Goal: Transaction & Acquisition: Purchase product/service

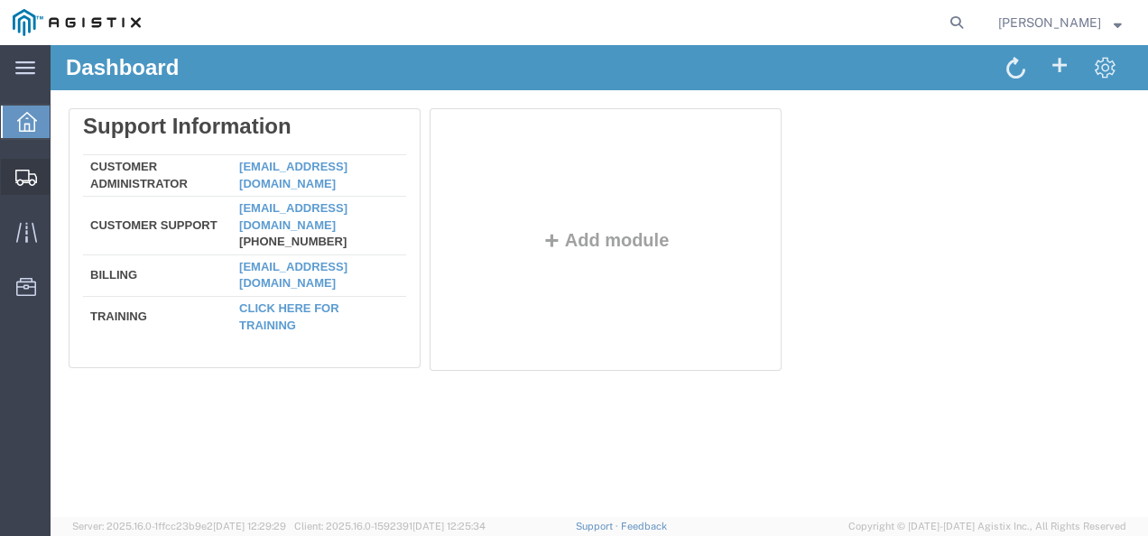
click at [62, 179] on span "Shipments" at bounding box center [56, 177] width 13 height 36
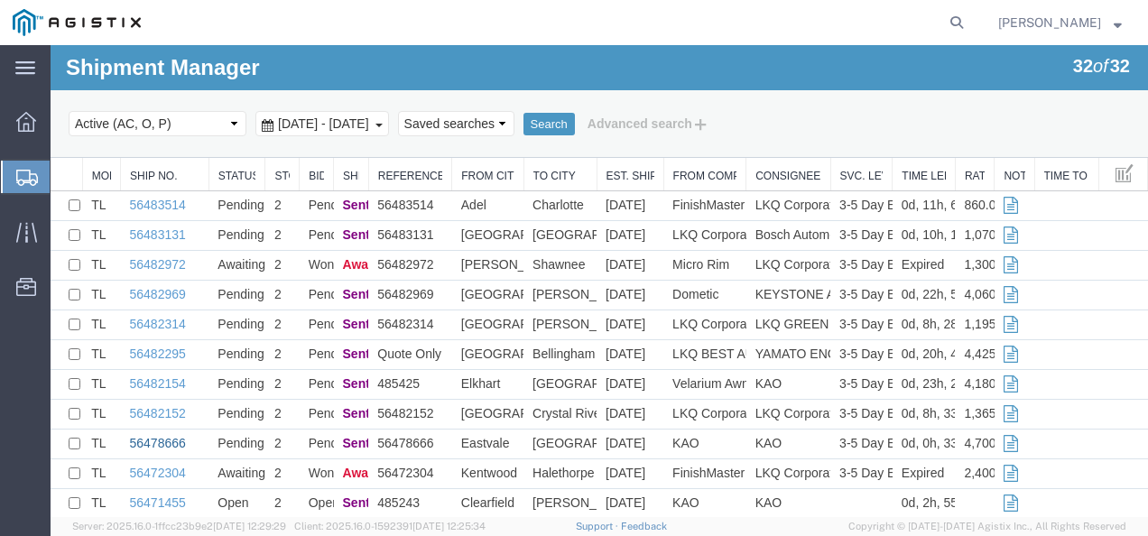
click at [169, 441] on link "56478666" at bounding box center [158, 443] width 56 height 14
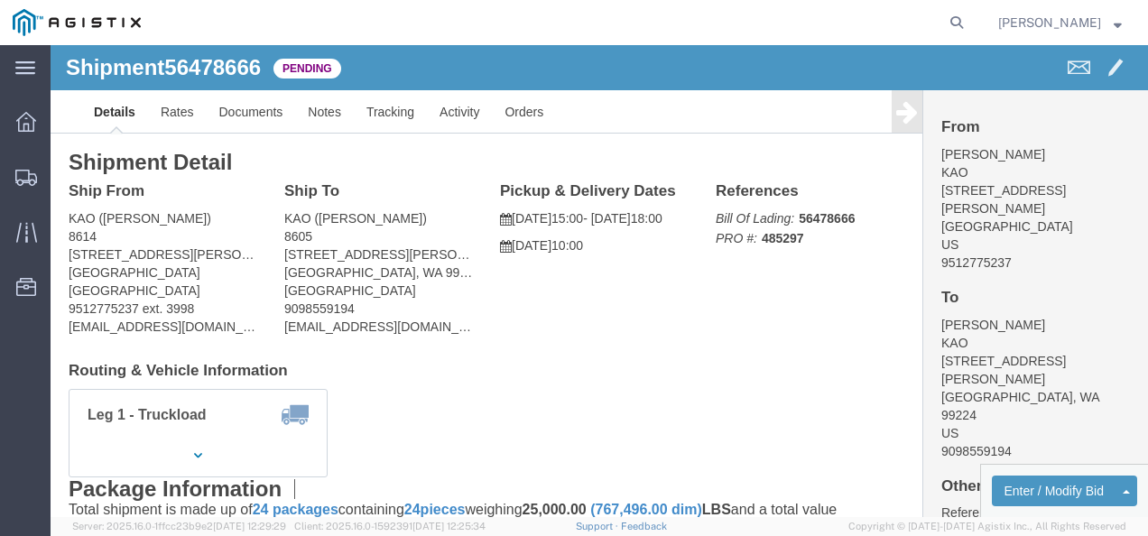
drag, startPoint x: 543, startPoint y: 327, endPoint x: 368, endPoint y: 208, distance: 211.1
click h4 "Routing & Vehicle Information"
click span "56478666"
click div "Ship From KAO ([PERSON_NAME]) 8614 [STREET_ADDRESS][PERSON_NAME] 9512775237 ext…"
click link "Rates"
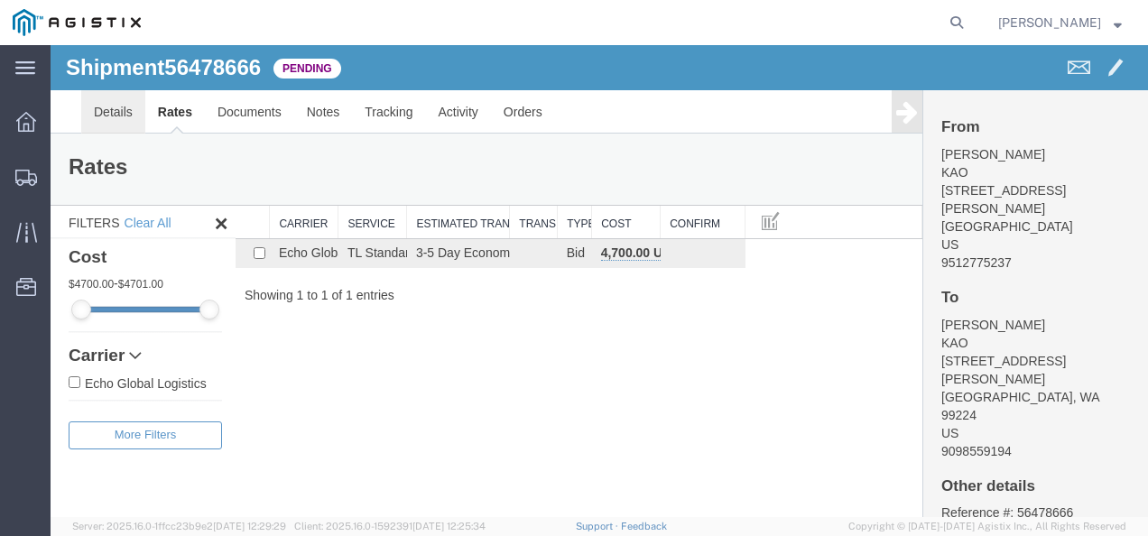
click at [125, 119] on link "Details" at bounding box center [113, 111] width 64 height 43
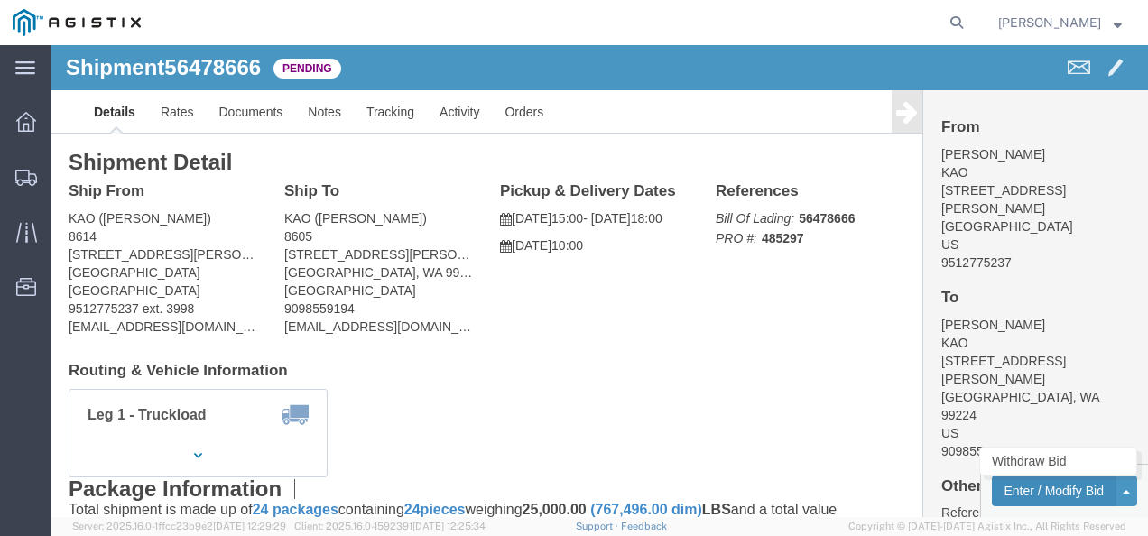
click button "Enter / Modify Bid"
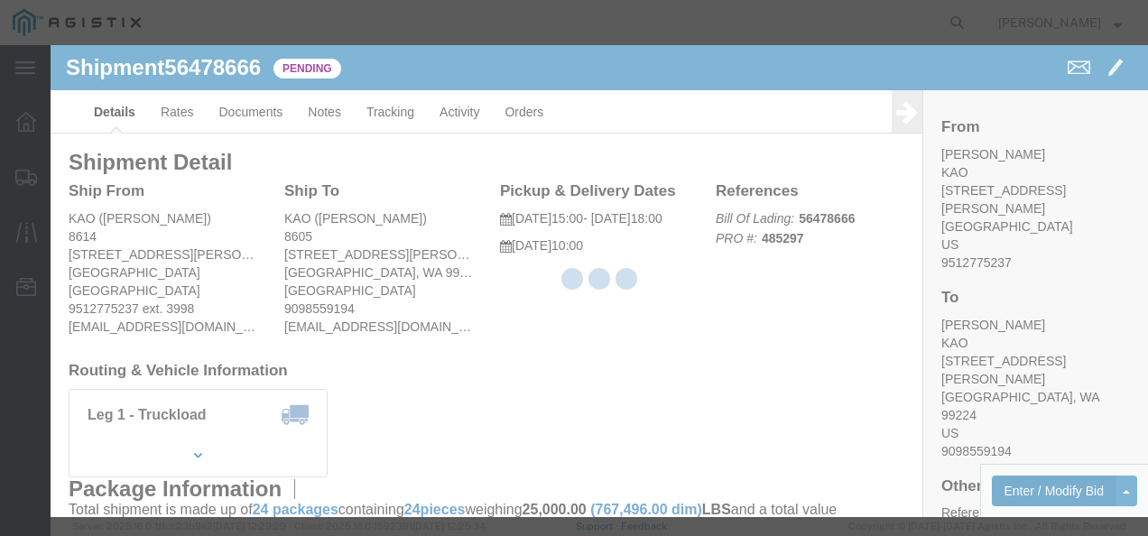
select select "4622"
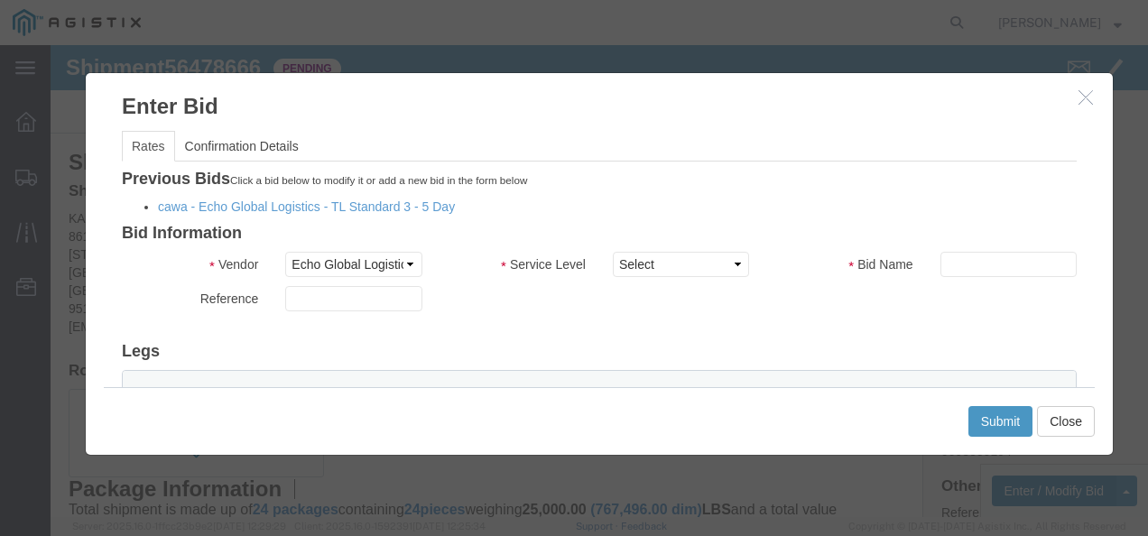
scroll to position [271, 0]
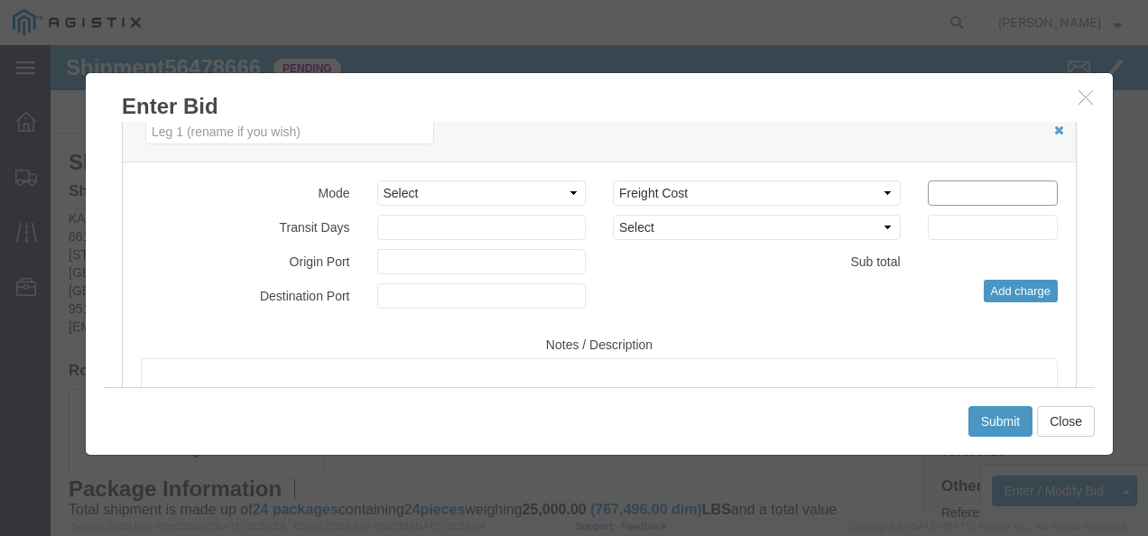
click input "number"
type input "4400"
click button "Submit"
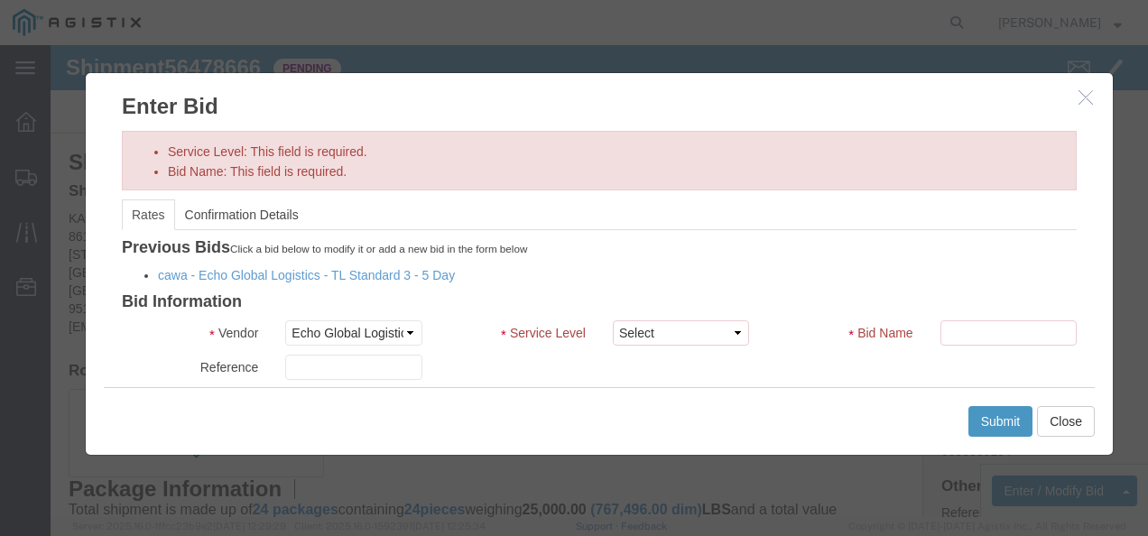
drag, startPoint x: 960, startPoint y: 304, endPoint x: 951, endPoint y: 281, distance: 25.1
click div "Bid Name"
click input "text"
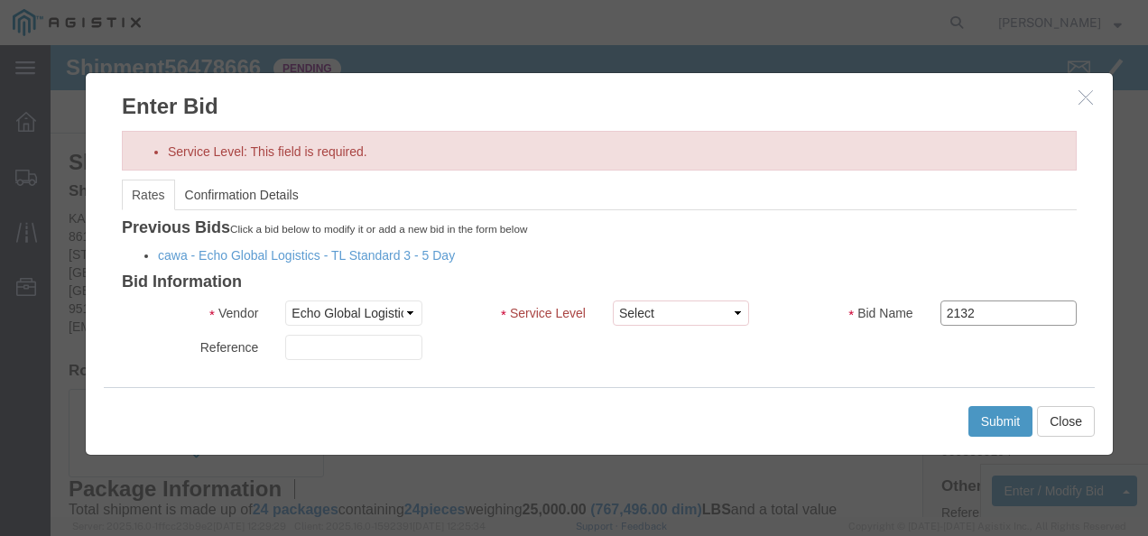
type input "2132"
click ul "Rates Confirmation Details"
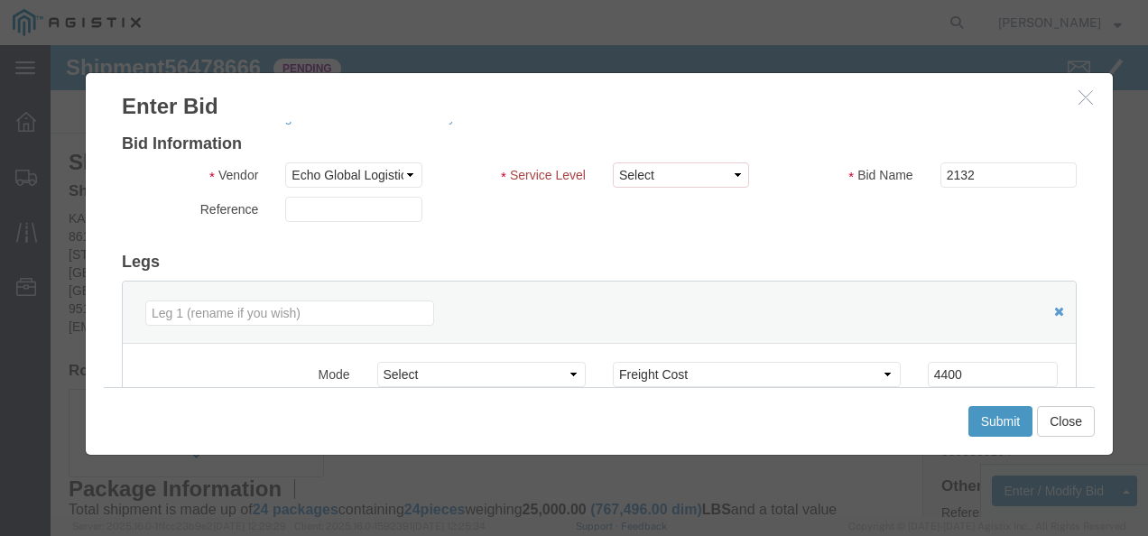
scroll to position [181, 0]
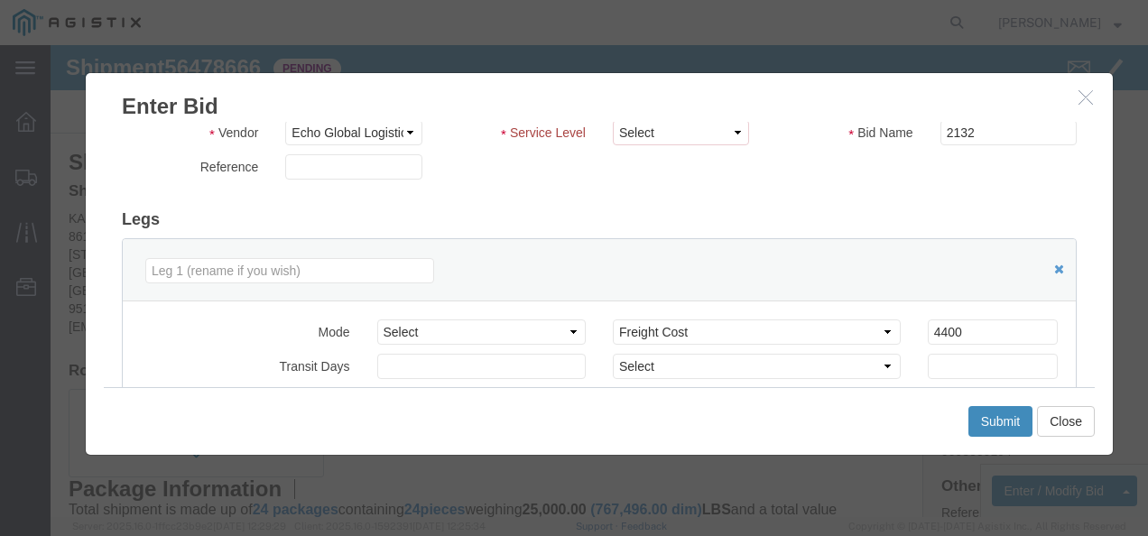
click button "Submit"
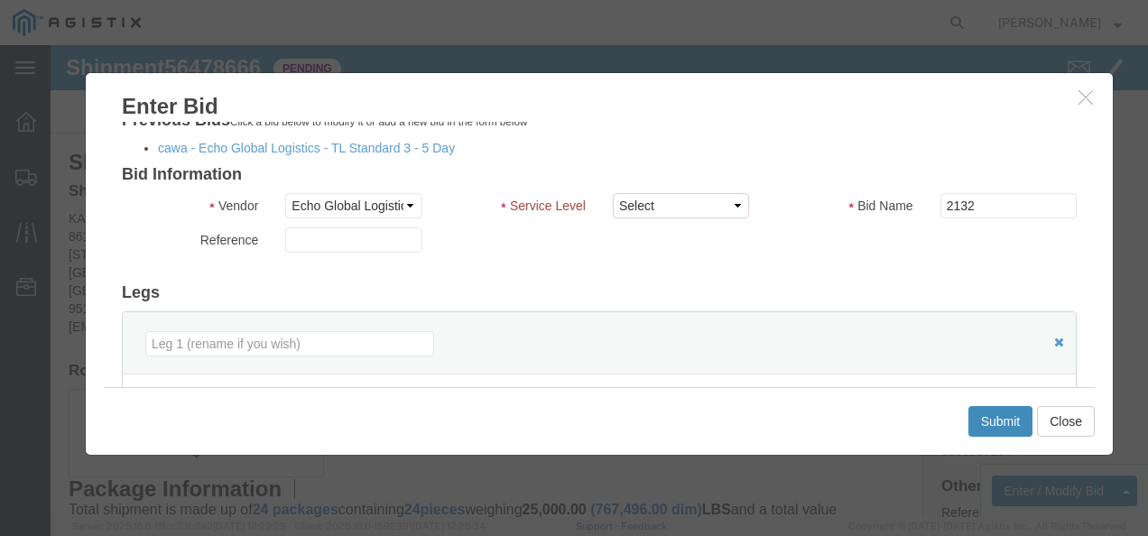
scroll to position [90, 0]
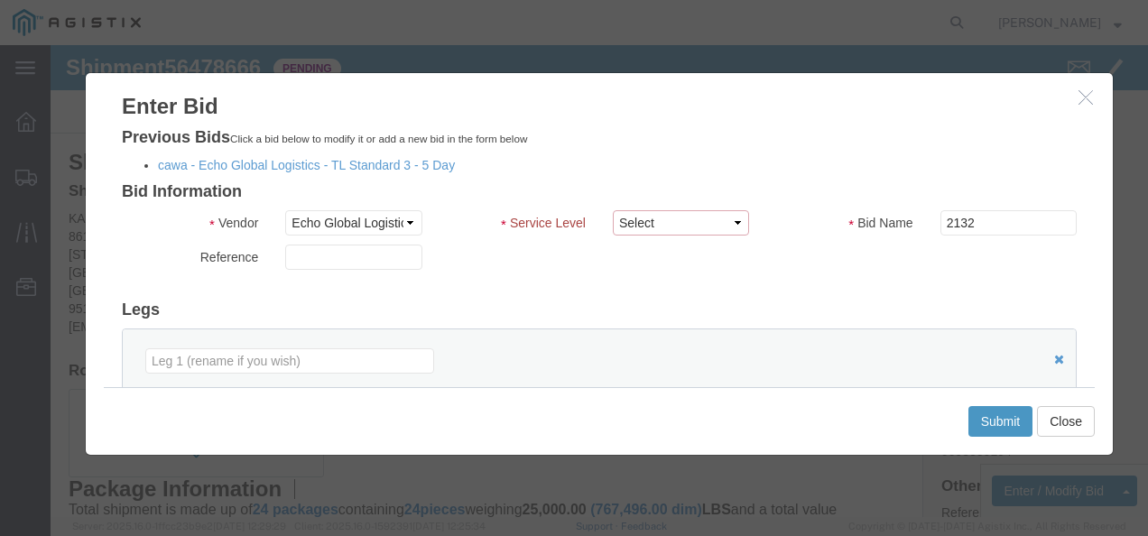
drag, startPoint x: 595, startPoint y: 167, endPoint x: 603, endPoint y: 188, distance: 22.3
click select "Select Guaranteed Next Day LTL Standard 3-5 Day Rail TL Standard 3 - 5 Day"
select select "13989"
click select "Select Guaranteed Next Day LTL Standard 3-5 Day Rail TL Standard 3 - 5 Day"
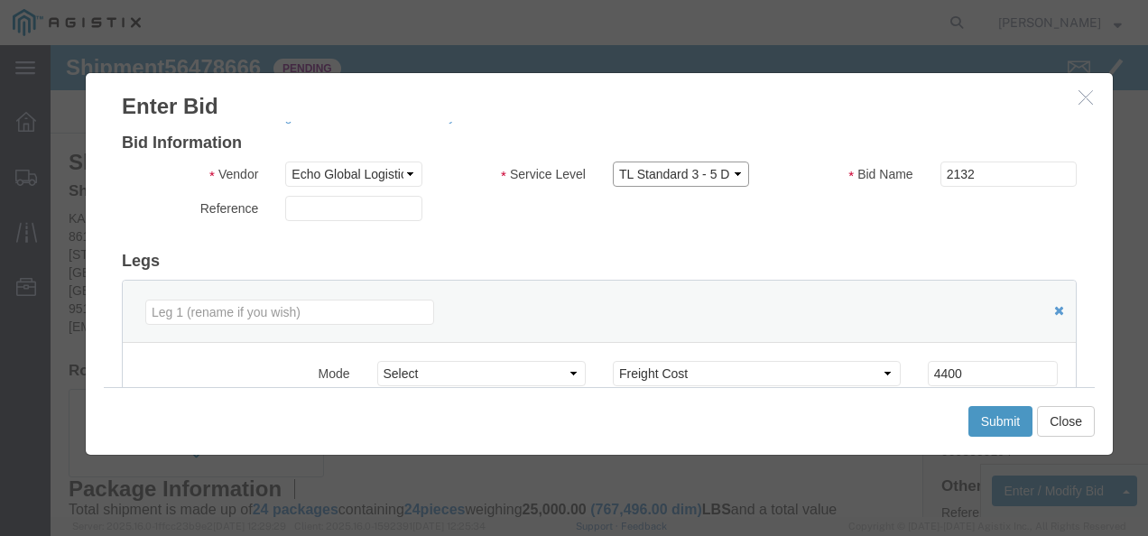
scroll to position [42, 0]
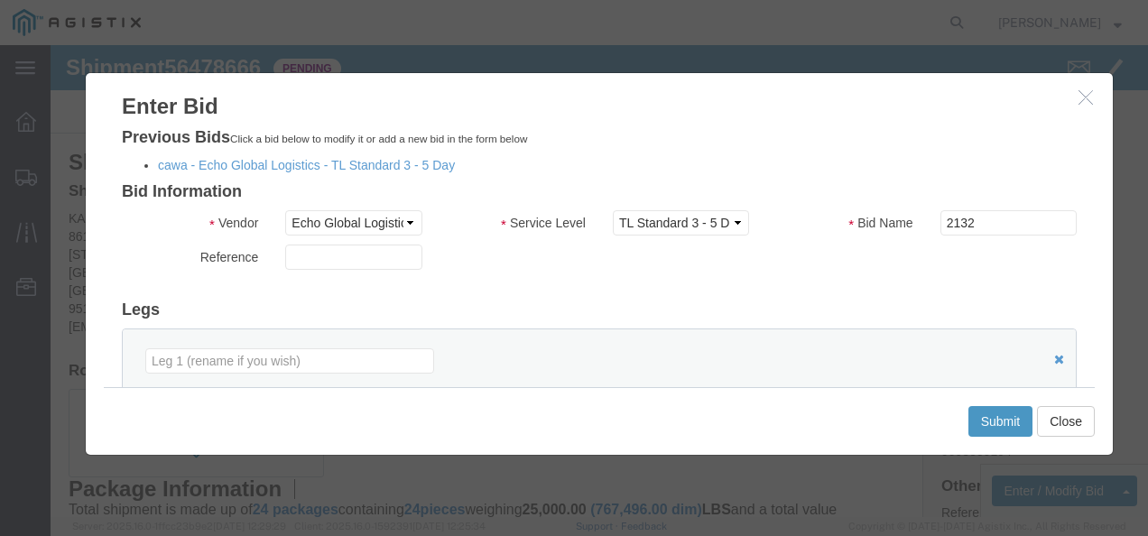
drag, startPoint x: 923, startPoint y: 206, endPoint x: 937, endPoint y: 218, distance: 19.2
click div "Reference"
click button "Submit"
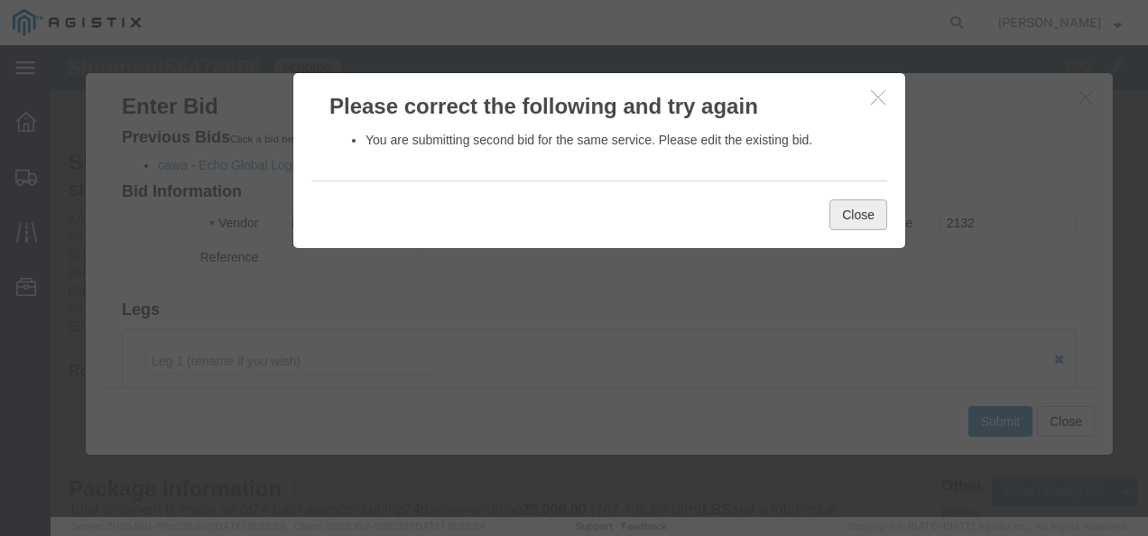
click button "Close"
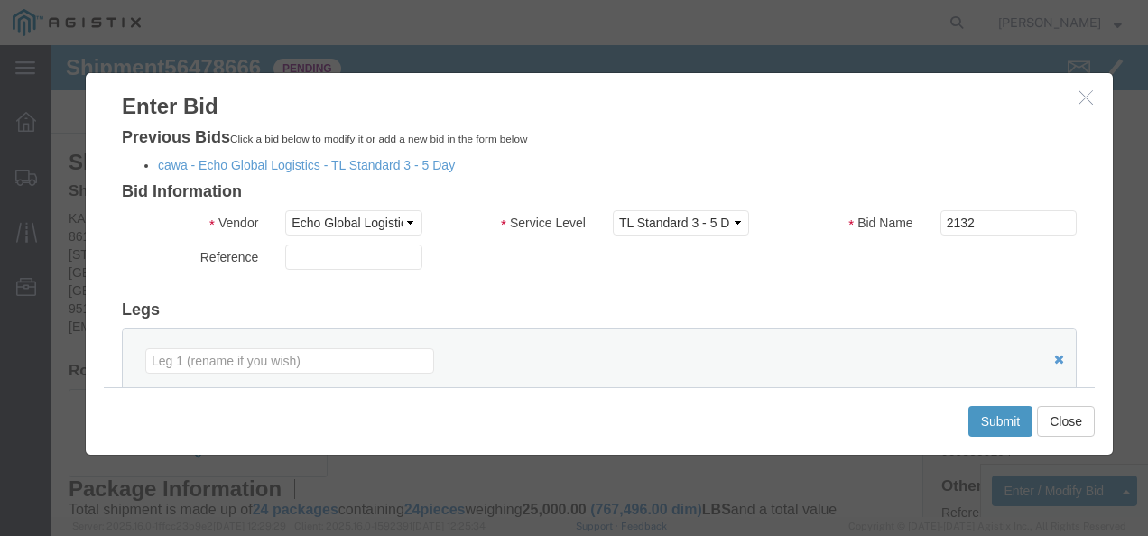
click li "cawa - Echo Global Logistics - TL Standard 3 - 5 Day"
click link "cawa - Echo Global Logistics - TL Standard 3 - 5 Day"
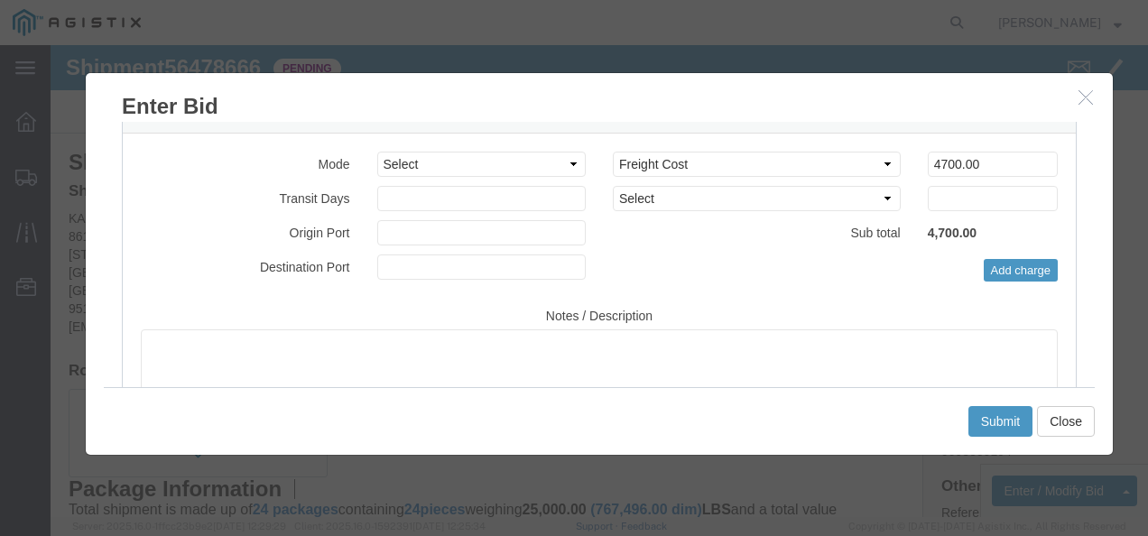
scroll to position [222, 0]
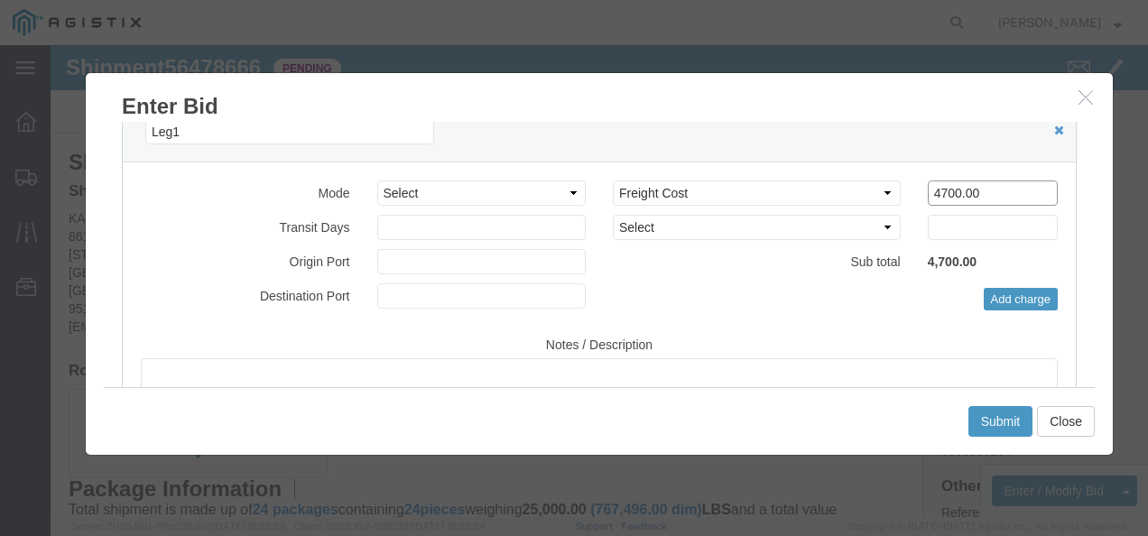
drag, startPoint x: 677, startPoint y: 148, endPoint x: 563, endPoint y: 145, distance: 113.8
click div "Select 2 Day Service 3 Axle Winch Truck 3 to 5 Day Service 96L Domestic Flat Ra…"
type input "4400"
click button "Submit"
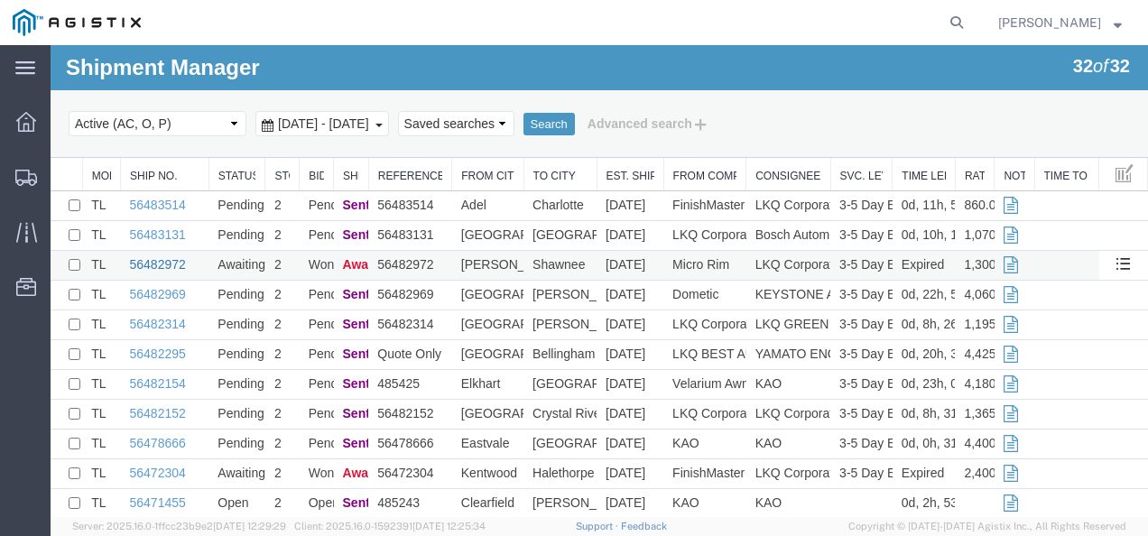
click at [148, 261] on link "56482972" at bounding box center [158, 264] width 56 height 14
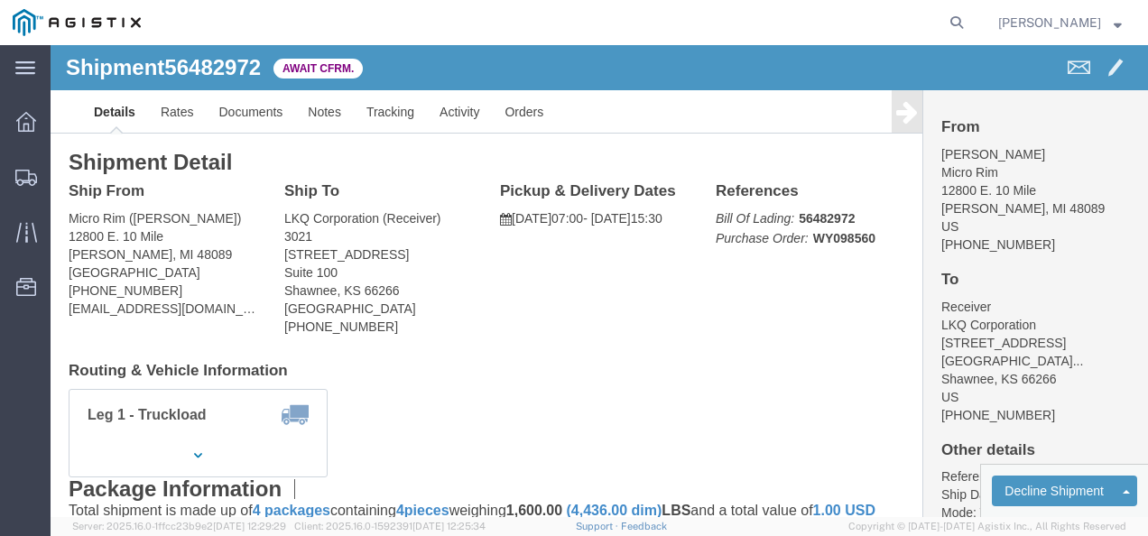
click h4 "Routing & Vehicle Information"
click link "Rates"
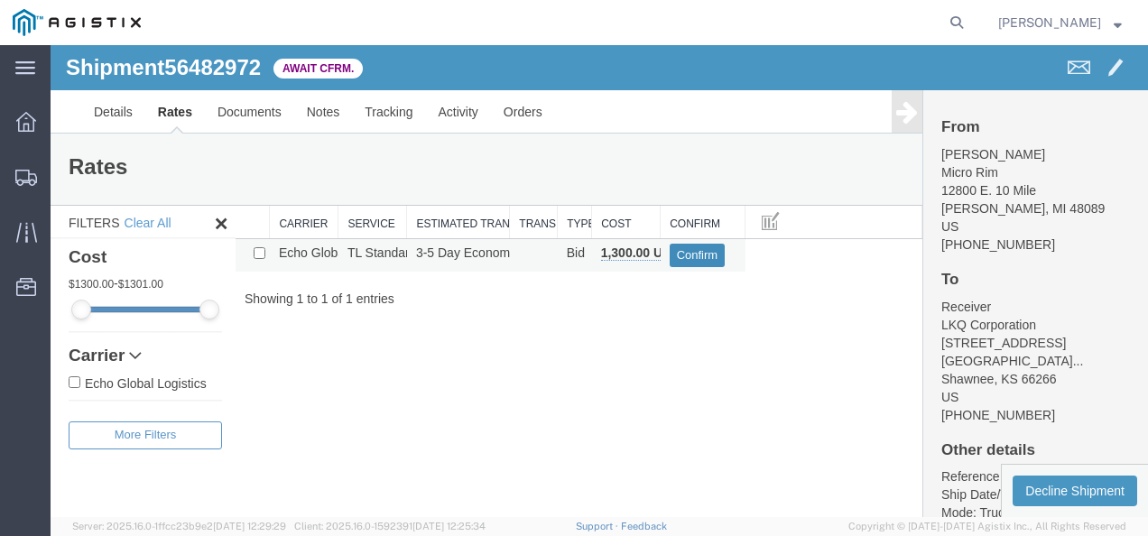
click at [709, 258] on button "Confirm" at bounding box center [698, 255] width 56 height 23
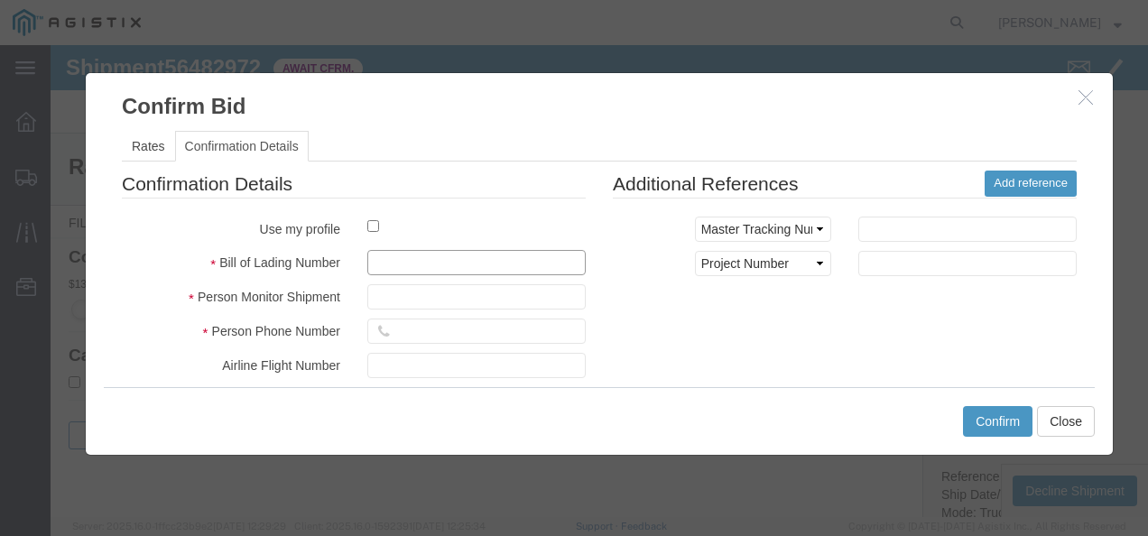
click at [451, 253] on input "text" at bounding box center [476, 262] width 218 height 25
type input "21093982173987"
type input "987219873298719"
type input "2189738213987"
drag, startPoint x: 733, startPoint y: 332, endPoint x: 976, endPoint y: 395, distance: 250.9
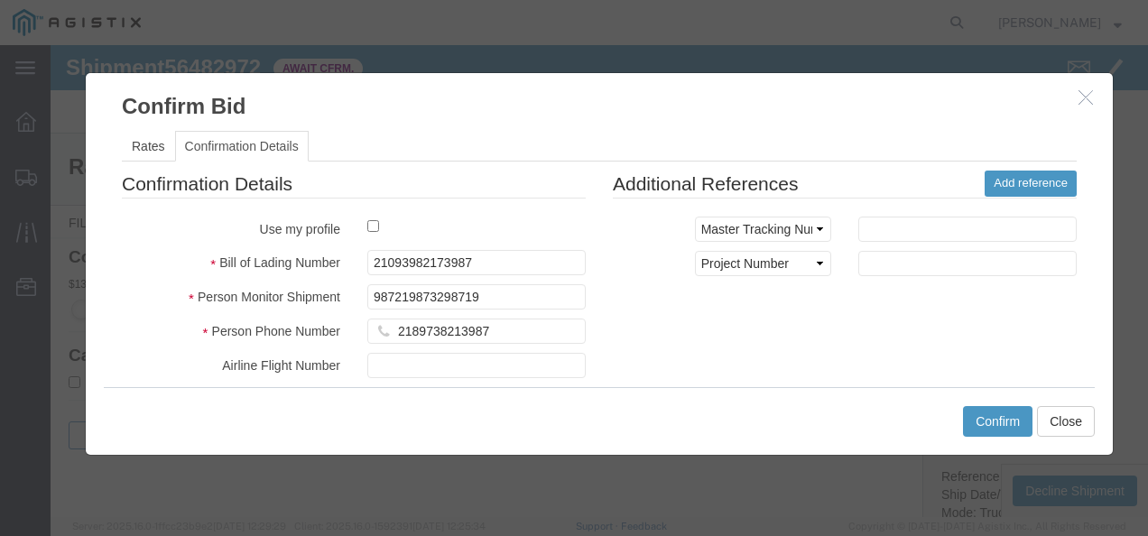
click at [773, 343] on div "Confirmation Details Use my profile Bill of Lading Number 21093982173987 Person…" at bounding box center [599, 382] width 982 height 422
click at [998, 422] on button "Confirm" at bounding box center [998, 421] width 70 height 31
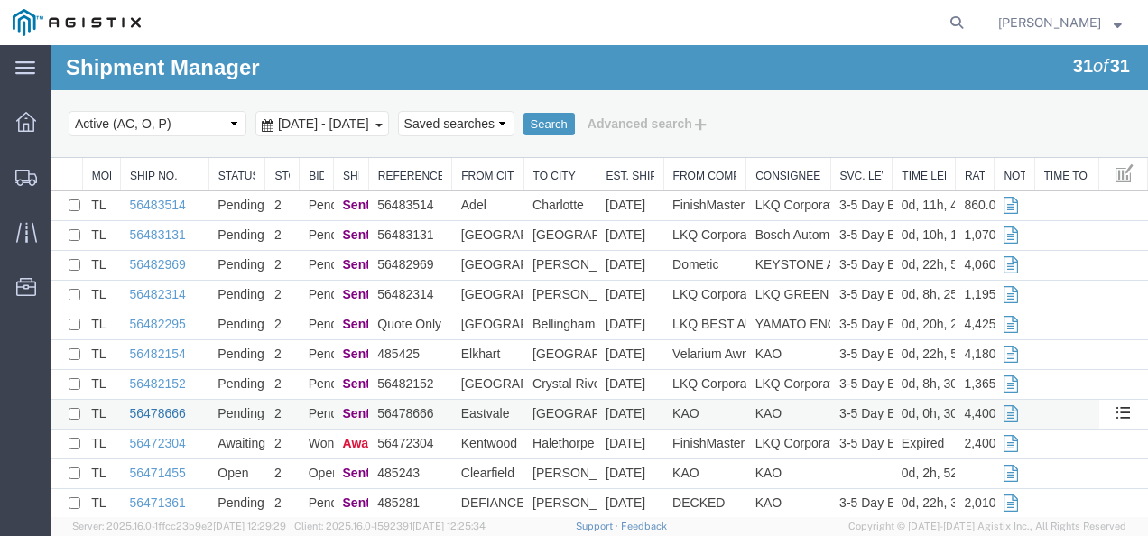
click at [162, 413] on link "56478666" at bounding box center [158, 413] width 56 height 14
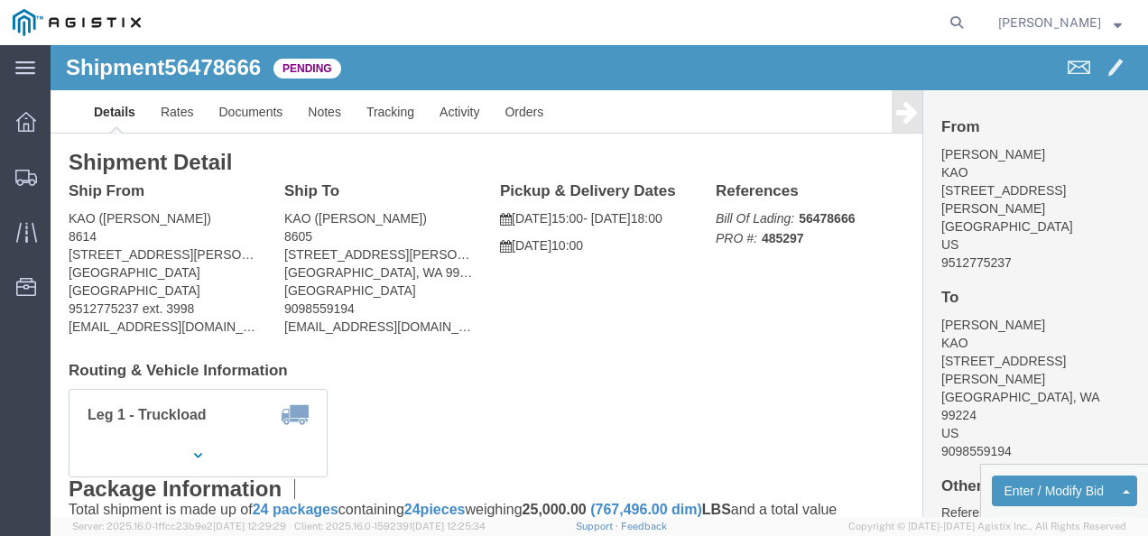
click div "Ship From KAO ([PERSON_NAME]) 8614 [STREET_ADDRESS][PERSON_NAME] 9512775237 ext…"
click link "Rates"
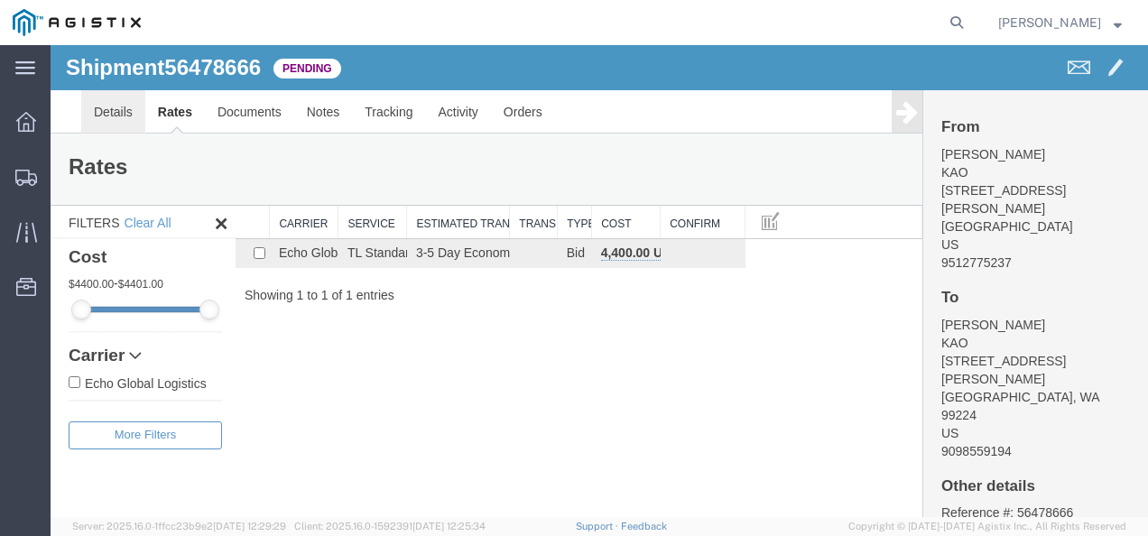
click at [107, 107] on link "Details" at bounding box center [113, 111] width 64 height 43
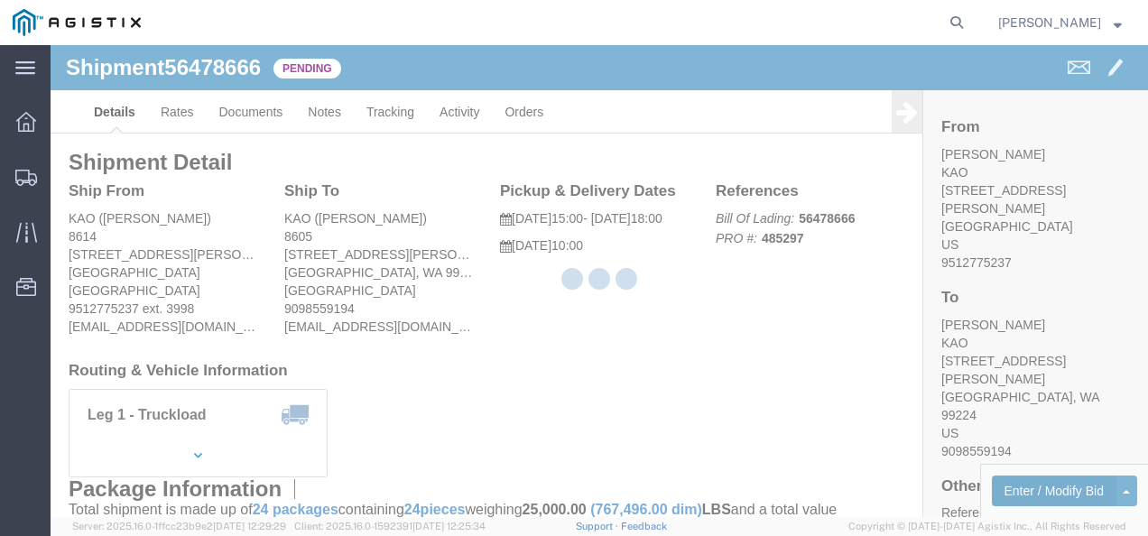
click button "Enter / Modify Bid"
select select "4622"
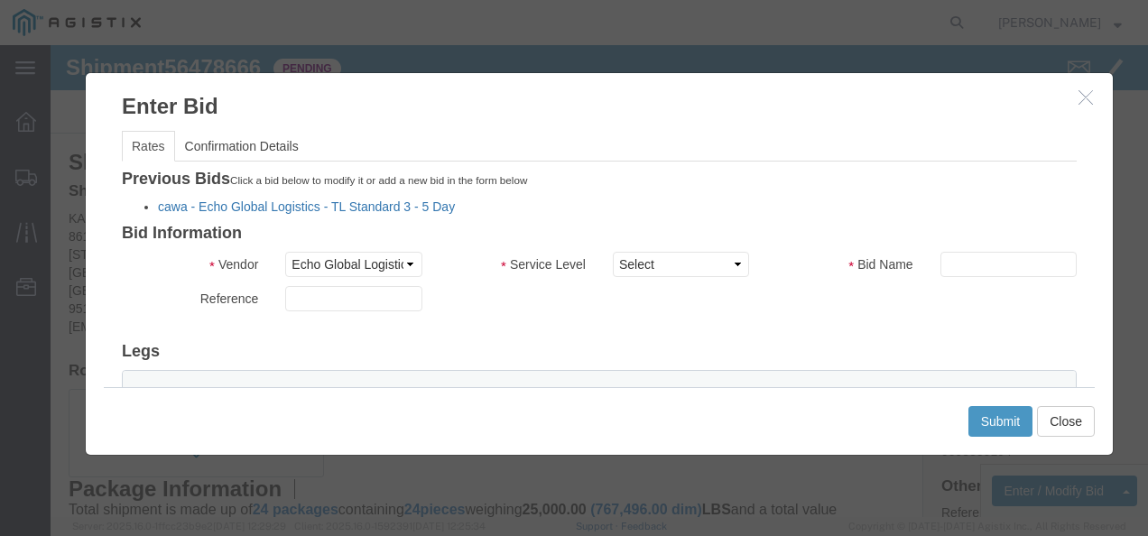
click link "cawa - Echo Global Logistics - TL Standard 3 - 5 Day"
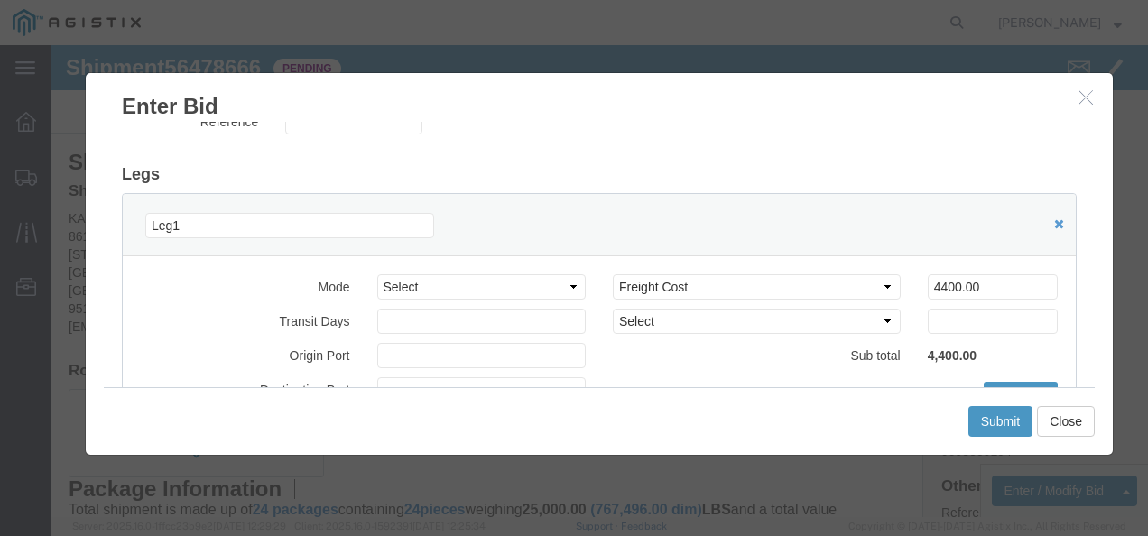
scroll to position [181, 0]
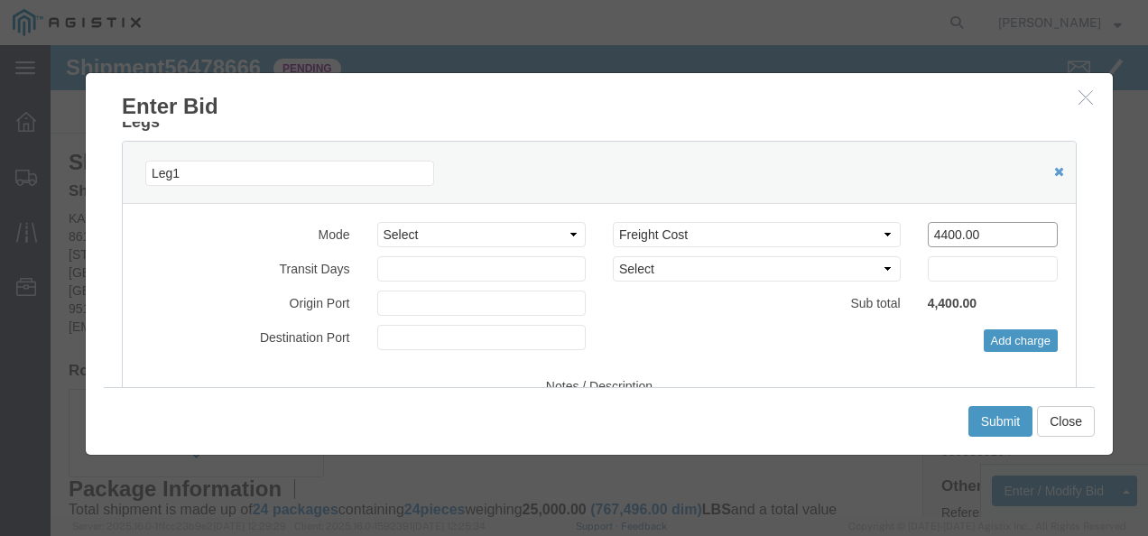
drag, startPoint x: 814, startPoint y: 187, endPoint x: 510, endPoint y: 173, distance: 304.5
click div "Mode Select Air Less than Truckload Multi-Leg Ocean Freight Rail Small Parcel T…"
type input "4100"
click button "Submit"
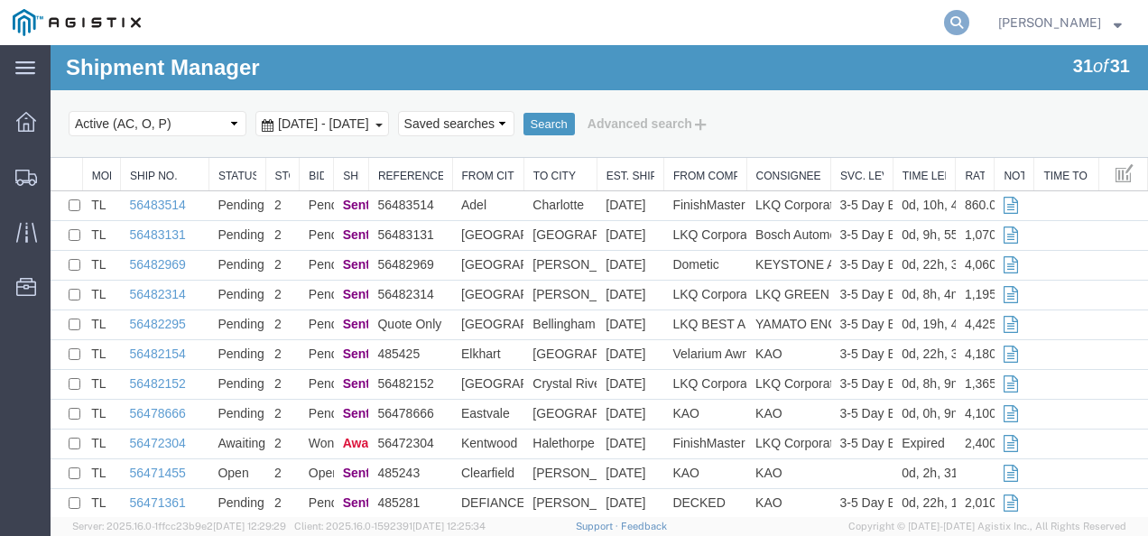
click at [970, 19] on icon at bounding box center [956, 22] width 25 height 25
paste input "56482154"
type input "56482154"
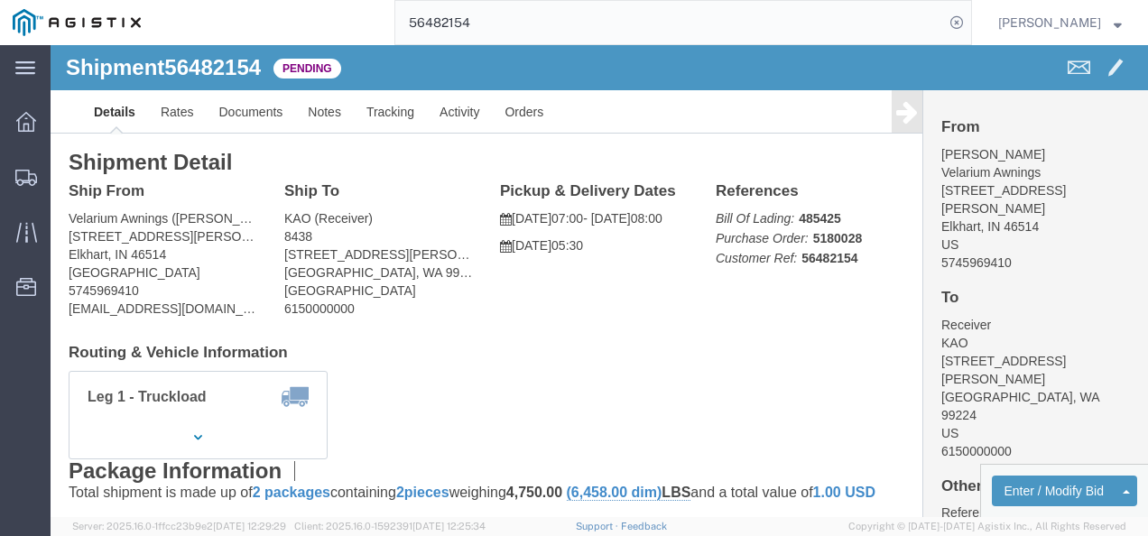
click div "Leg 1 - Truckload Vehicle 1: Standard Dry Van (53 Feet) Number of trucks: 1"
click div "Shipment Detail Ship From Velarium Awnings ([PERSON_NAME]) [STREET_ADDRESS][PER…"
click link "Rates"
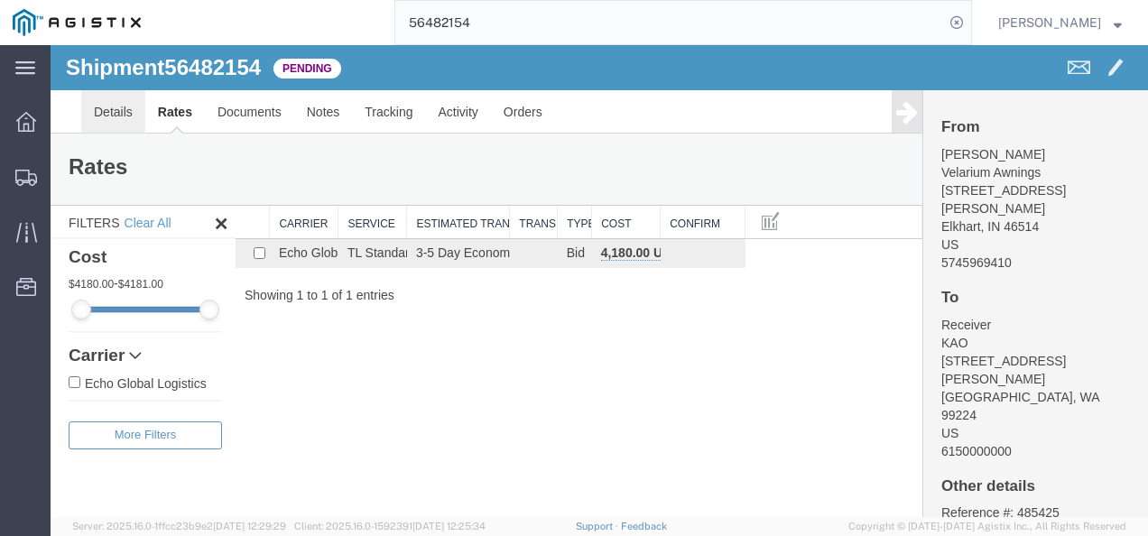
click at [105, 103] on link "Details" at bounding box center [113, 111] width 64 height 43
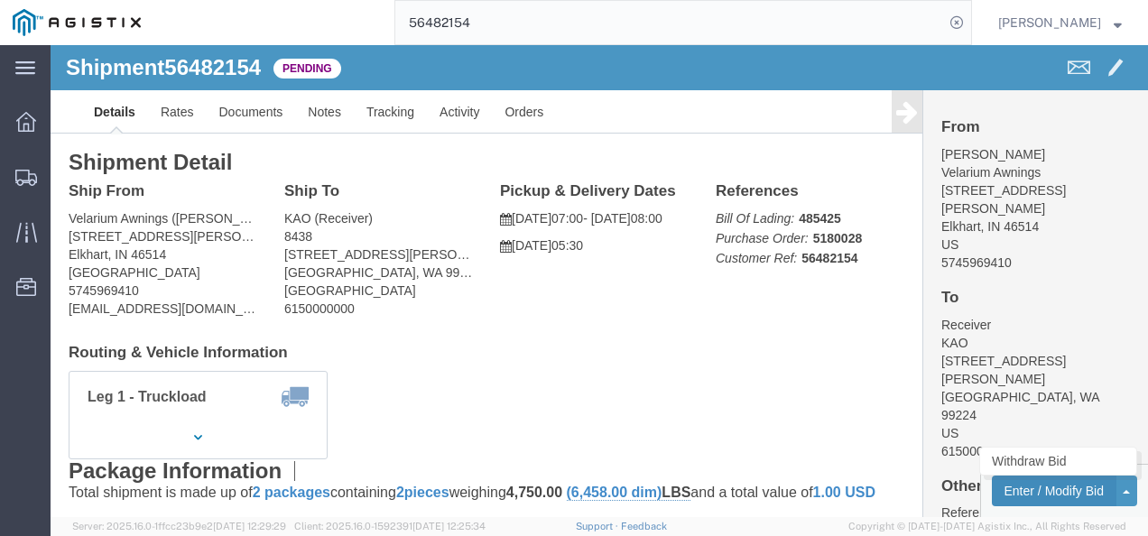
click button "Enter / Modify Bid"
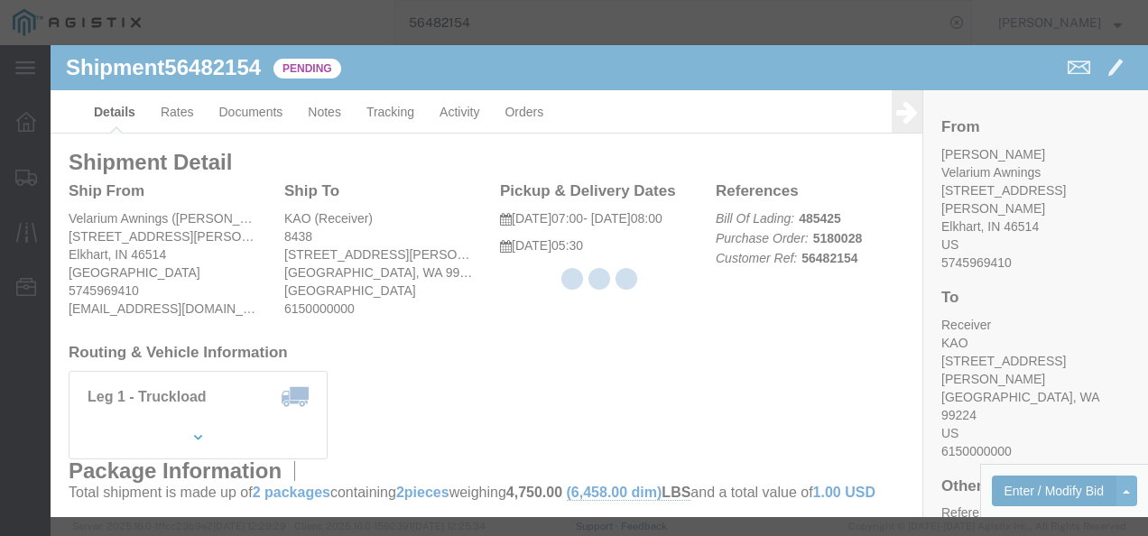
select select "4622"
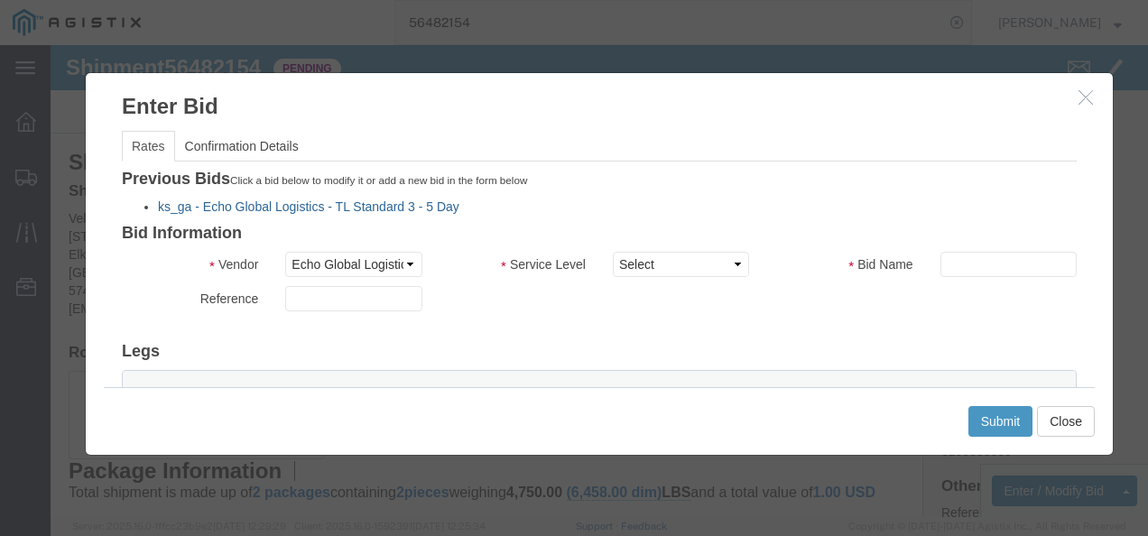
click link "ks_ga - Echo Global Logistics - TL Standard 3 - 5 Day"
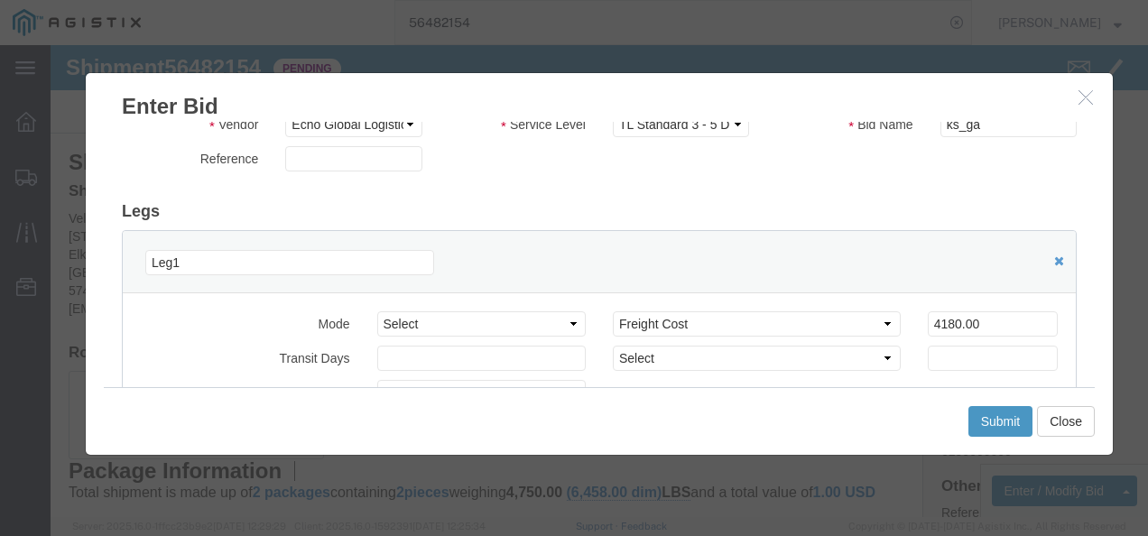
scroll to position [181, 0]
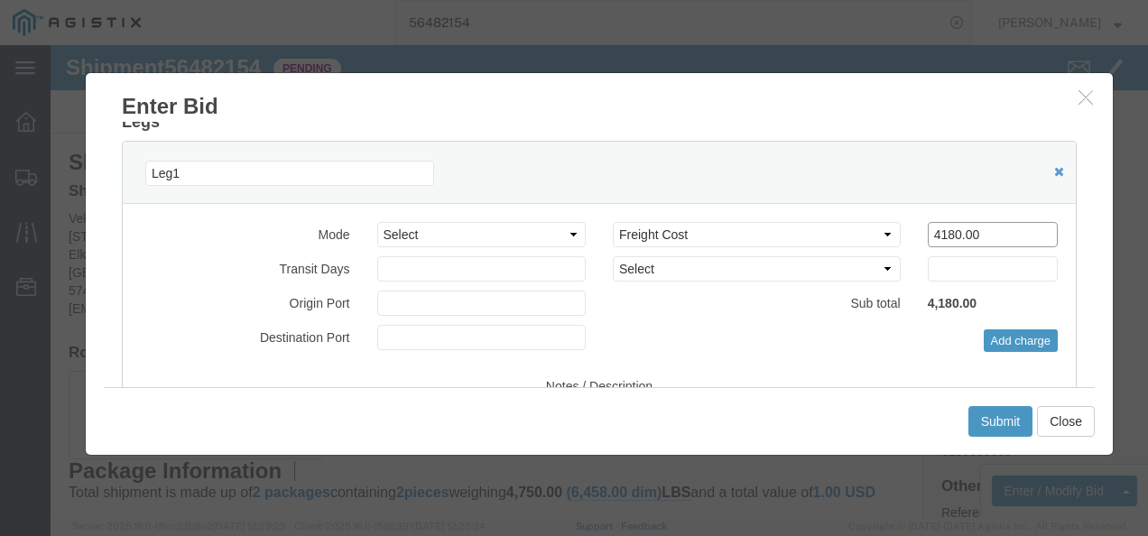
drag, startPoint x: 939, startPoint y: 188, endPoint x: 596, endPoint y: 185, distance: 343.0
click div "Select 2 Day Service 3 Axle Winch Truck 3 to 5 Day Service 96L Domestic Flat Ra…"
type input "2500"
click button "Submit"
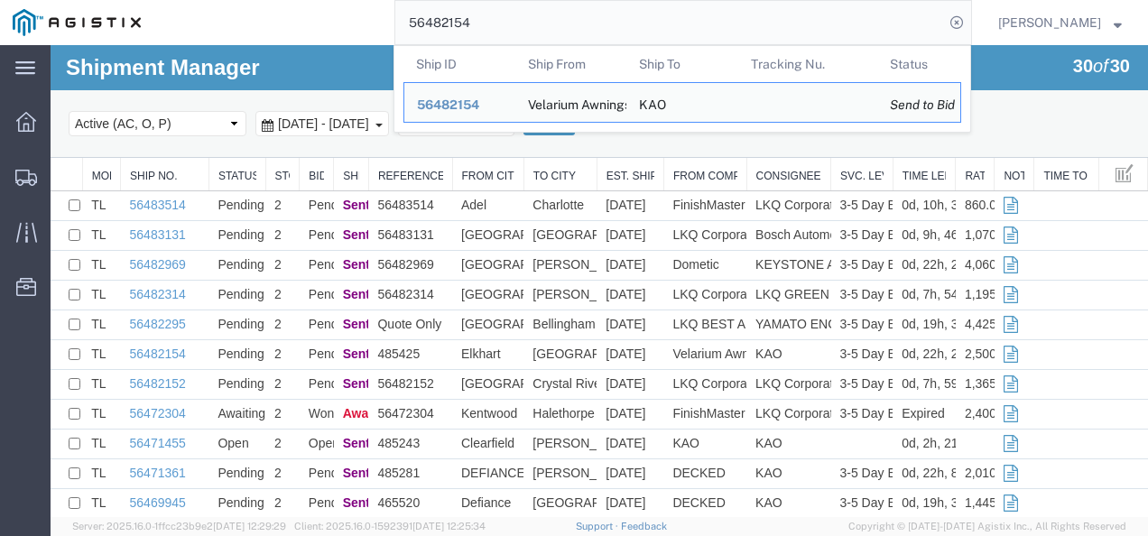
click at [577, 23] on input "56482154" at bounding box center [669, 22] width 549 height 43
paste input "351"
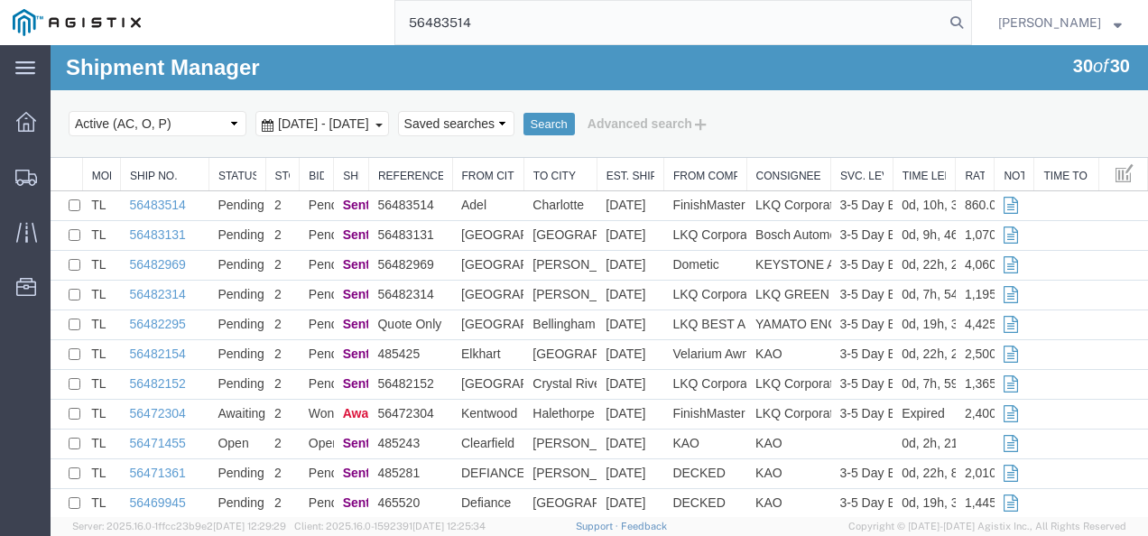
type input "56483514"
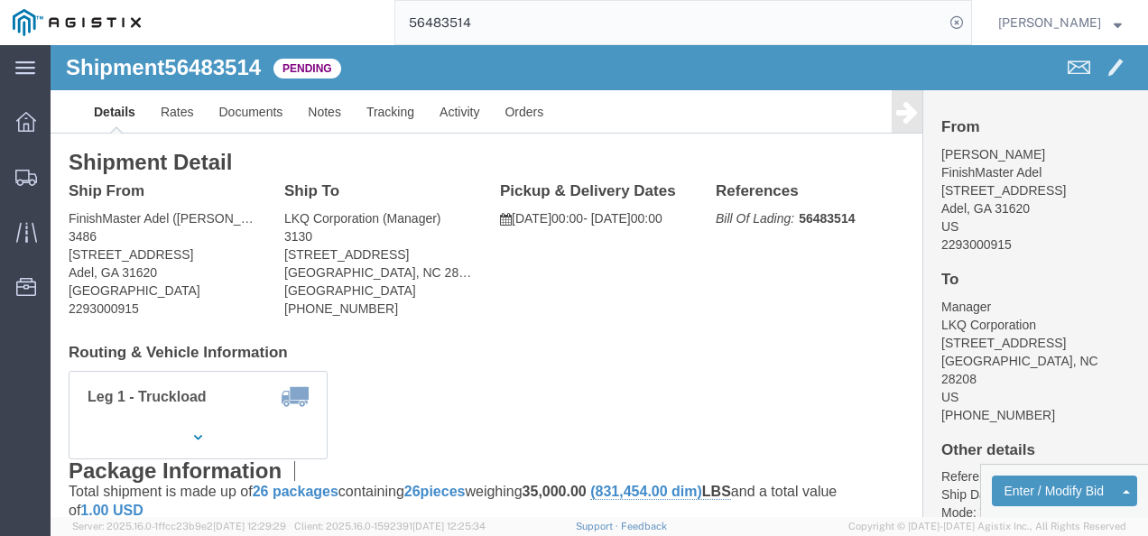
click div "Ship To LKQ Corporation (Manager) [STREET_ADDRESS] [PHONE_NUMBER]"
click link "Rates"
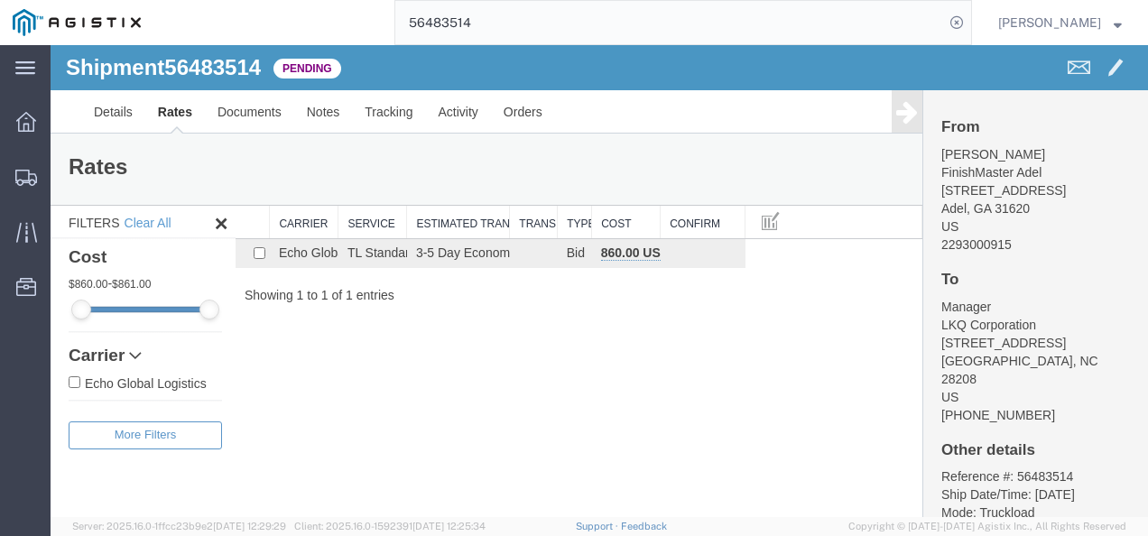
click at [450, 422] on div "Shipment 56483514 1 of 1 Pending Details Rates Documents Notes Tracking Activit…" at bounding box center [600, 281] width 1098 height 472
click at [116, 112] on link "Details" at bounding box center [113, 111] width 64 height 43
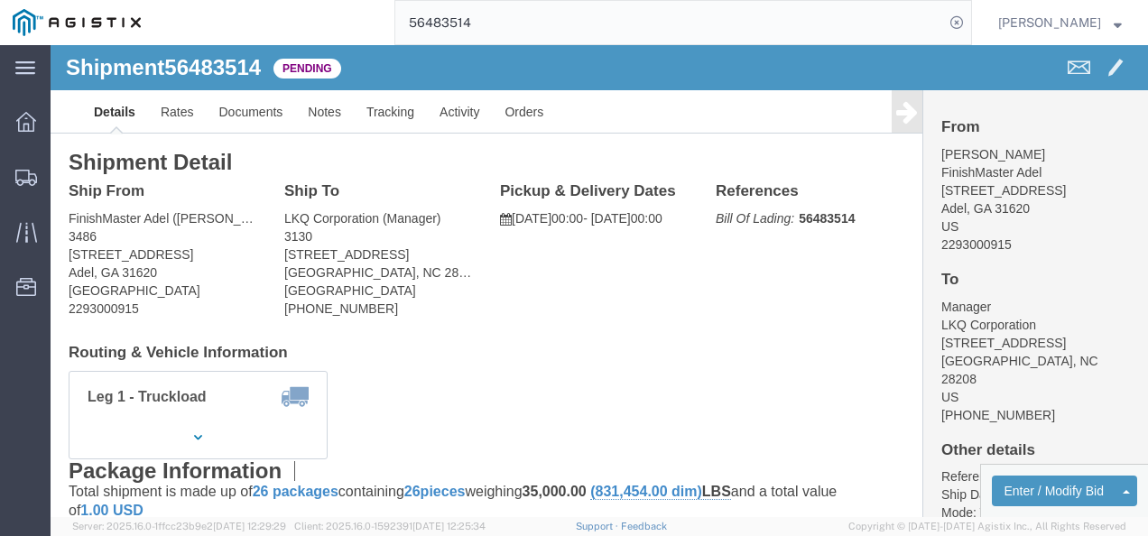
click div "Leg 1 - Truckload Vehicle 1: Standard Dry Van (53 Feet) Number of trucks: 1"
click button "Enter / Modify Bid"
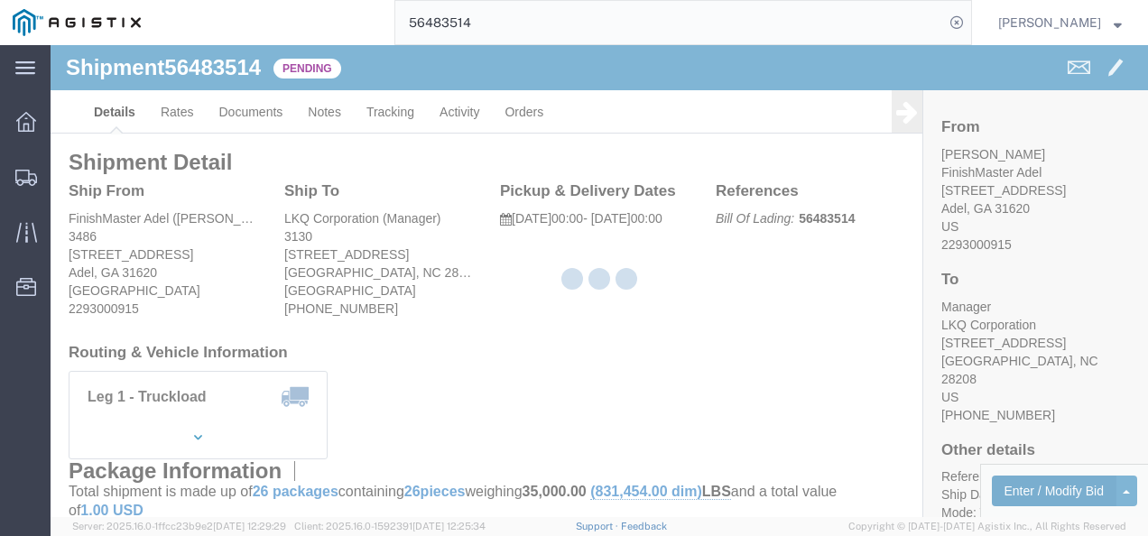
select select "4622"
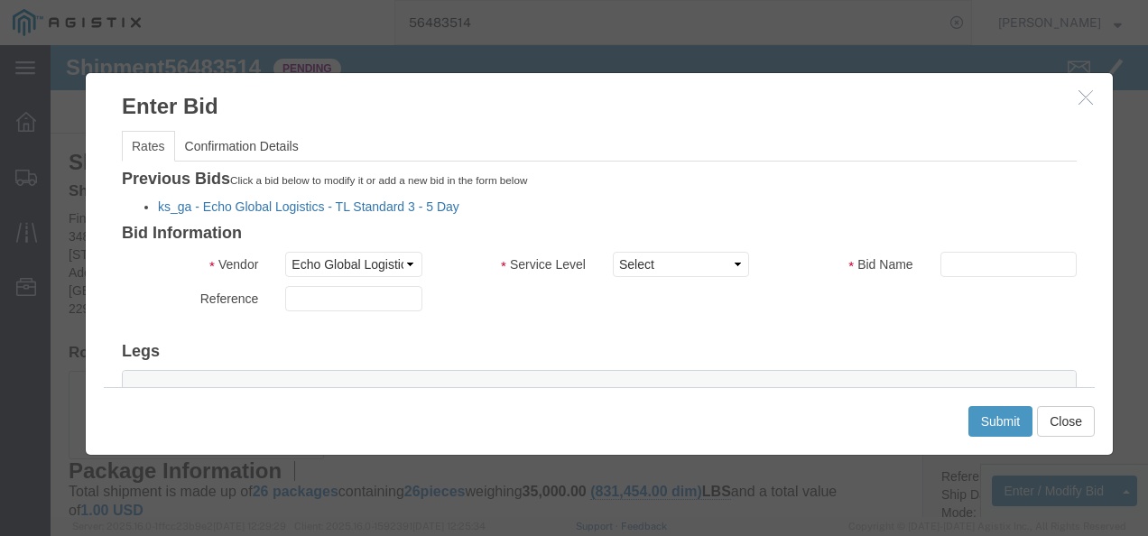
click link "ks_ga - Echo Global Logistics - TL Standard 3 - 5 Day"
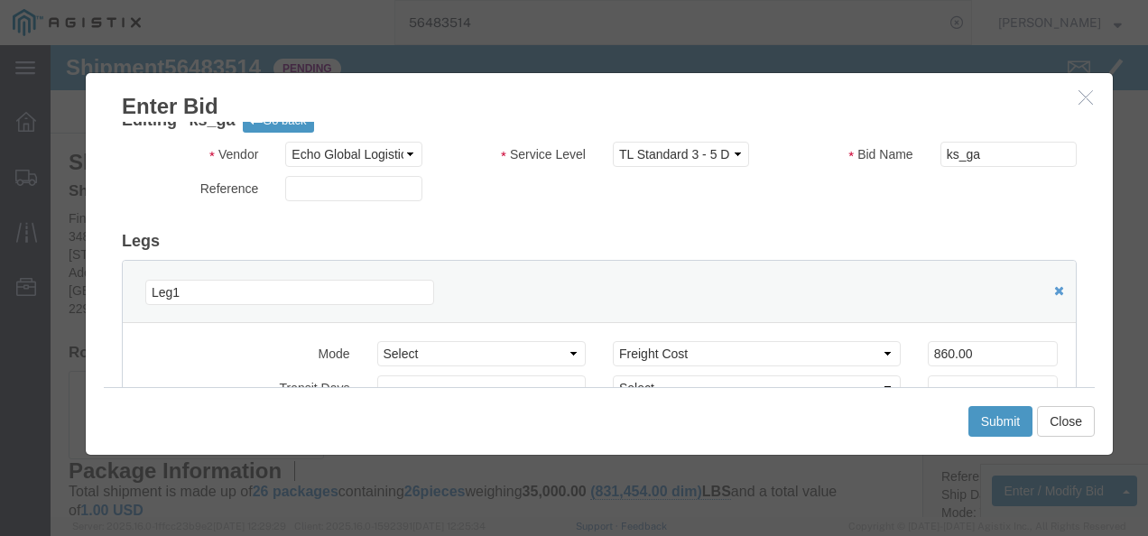
scroll to position [90, 0]
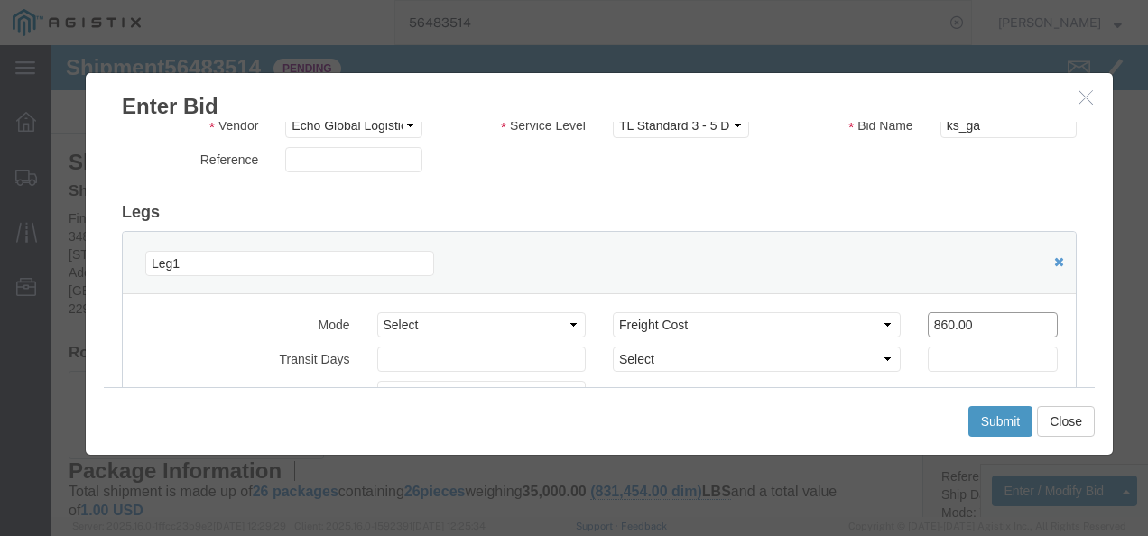
drag, startPoint x: 933, startPoint y: 269, endPoint x: 499, endPoint y: 255, distance: 434.4
click div "Mode Select Air Less than Truckload Multi-Leg Ocean Freight Rail Small Parcel T…"
type input "1500"
click button "Submit"
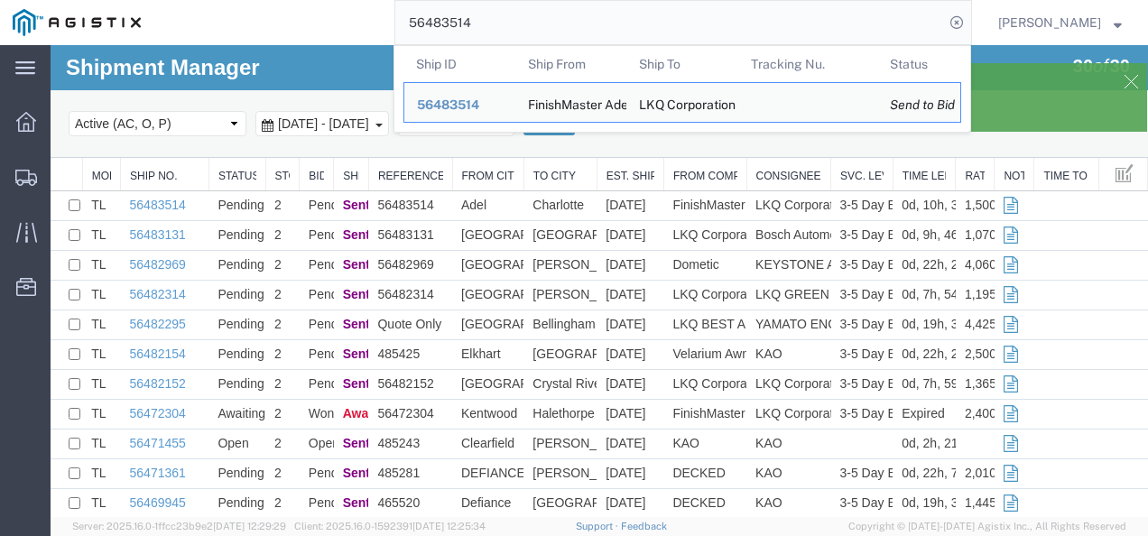
drag, startPoint x: 347, startPoint y: 25, endPoint x: 181, endPoint y: 18, distance: 166.3
click at [185, 19] on div "56483514 Ship ID Ship From Ship To Tracking Nu. Status Ship ID 56483514 Ship Fr…" at bounding box center [562, 22] width 819 height 45
paste input "2969"
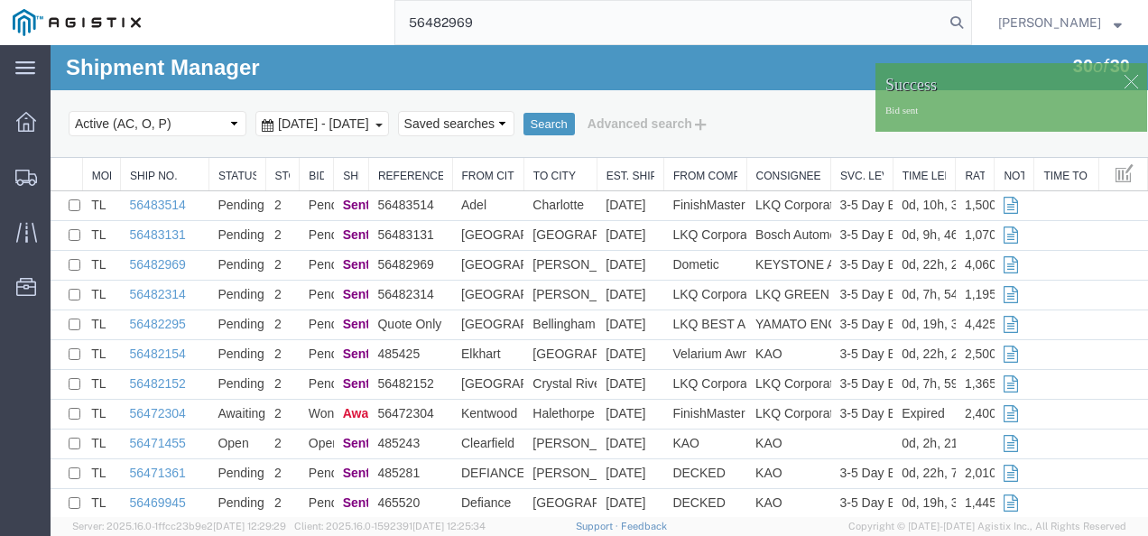
type input "56482969"
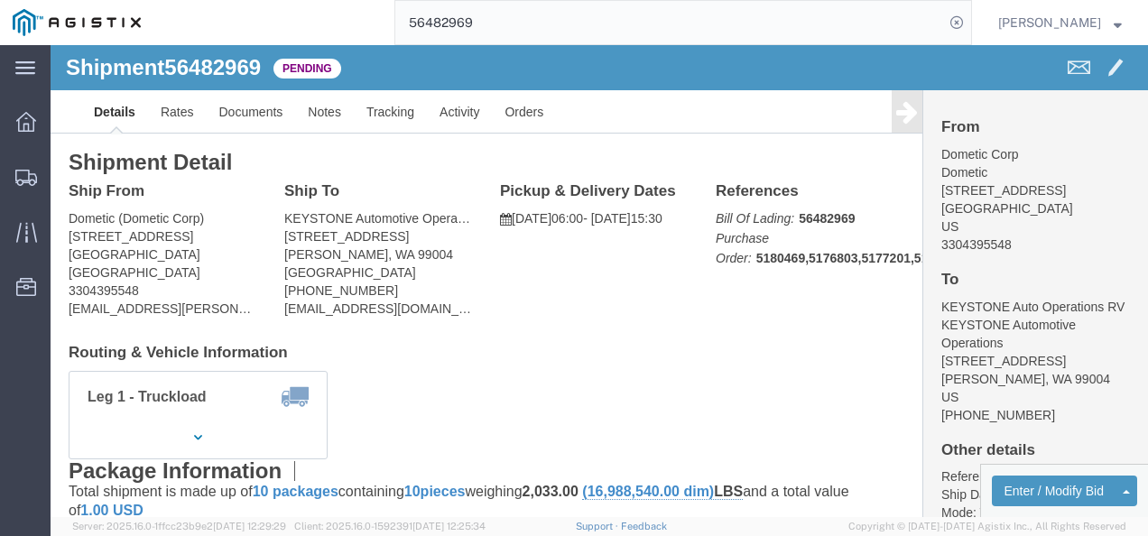
drag, startPoint x: 552, startPoint y: 340, endPoint x: 460, endPoint y: 285, distance: 107.3
click div "Shipment Detail Ship From Dometic (Dometic Corp) [STREET_ADDRESS] 3304395548 [E…"
click button "Enter / Modify Bid"
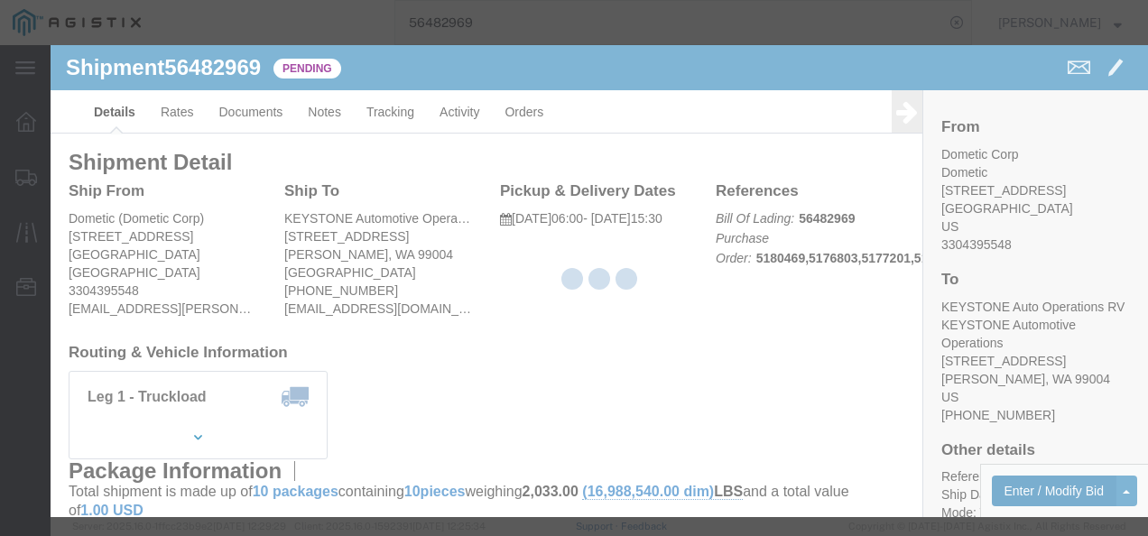
select select "4622"
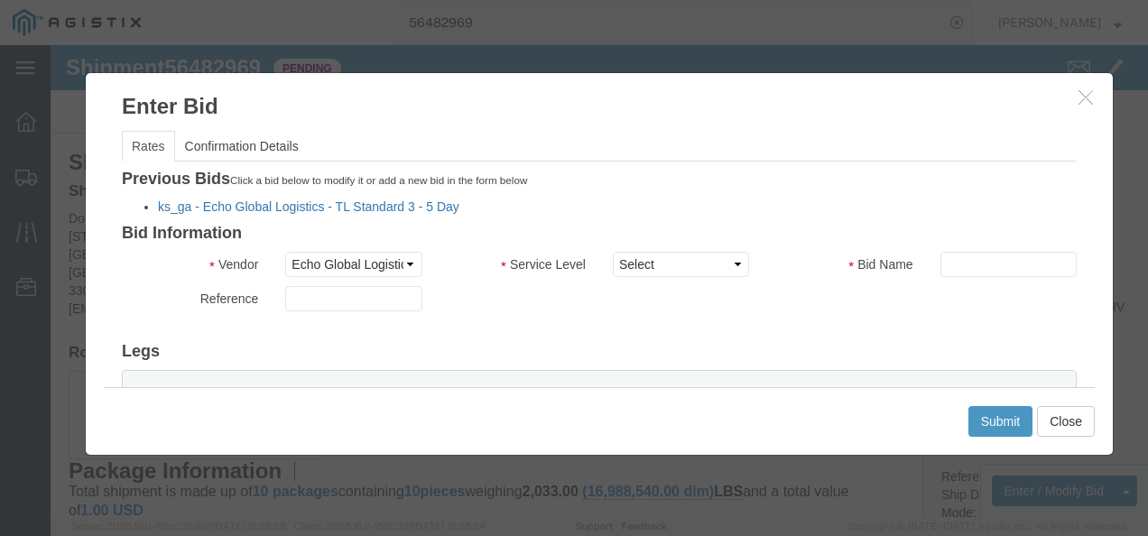
click link "ks_ga - Echo Global Logistics - TL Standard 3 - 5 Day"
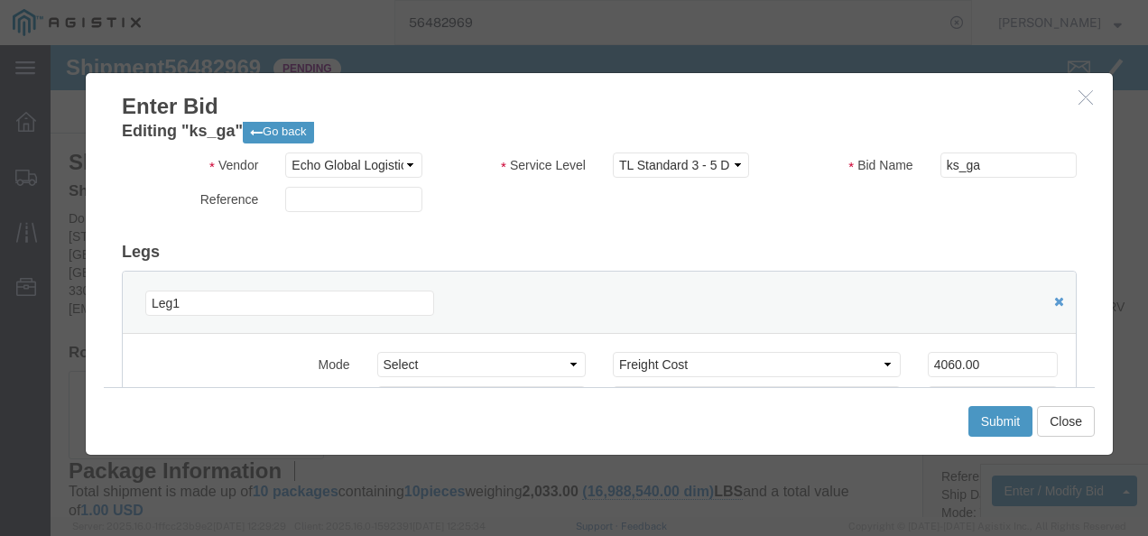
scroll to position [90, 0]
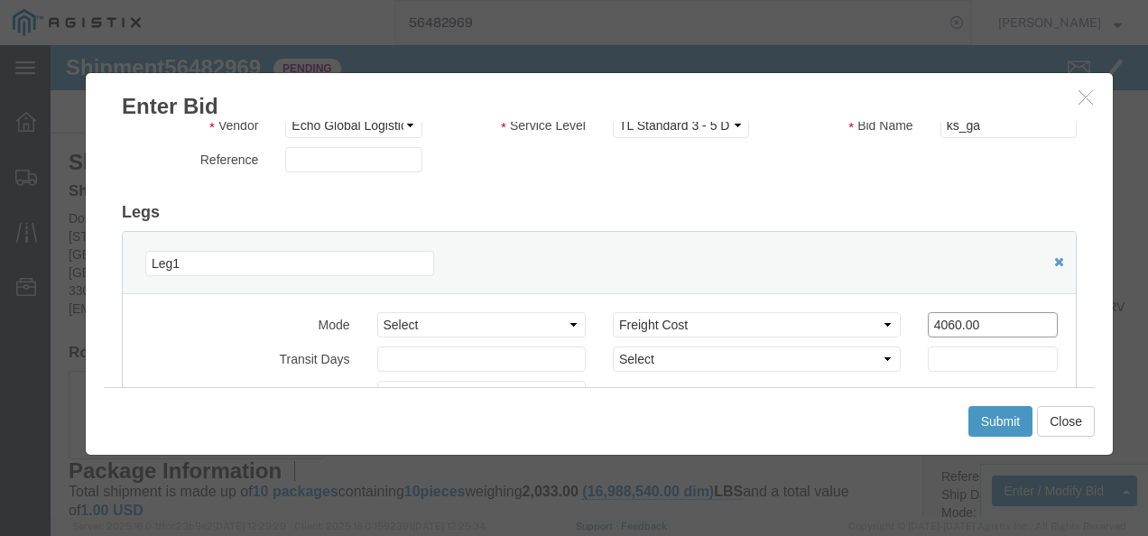
drag, startPoint x: 941, startPoint y: 272, endPoint x: 594, endPoint y: 274, distance: 346.7
click div "Select 2 Day Service 3 Axle Winch Truck 3 to 5 Day Service 96L Domestic Flat Ra…"
type input "3400"
click button "Submit"
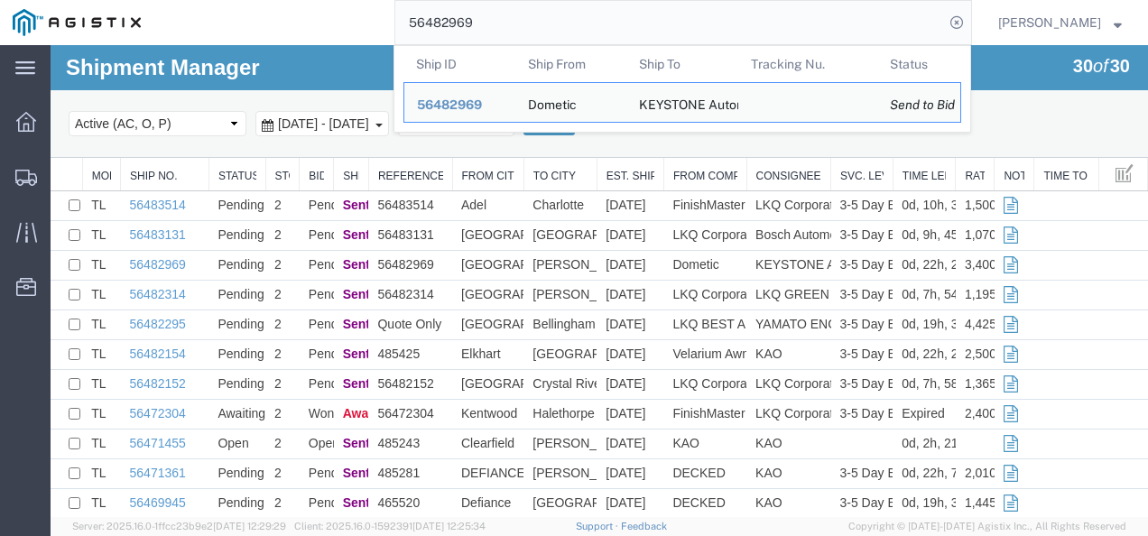
click at [563, 33] on input "56482969" at bounding box center [669, 22] width 549 height 43
paste input "3514"
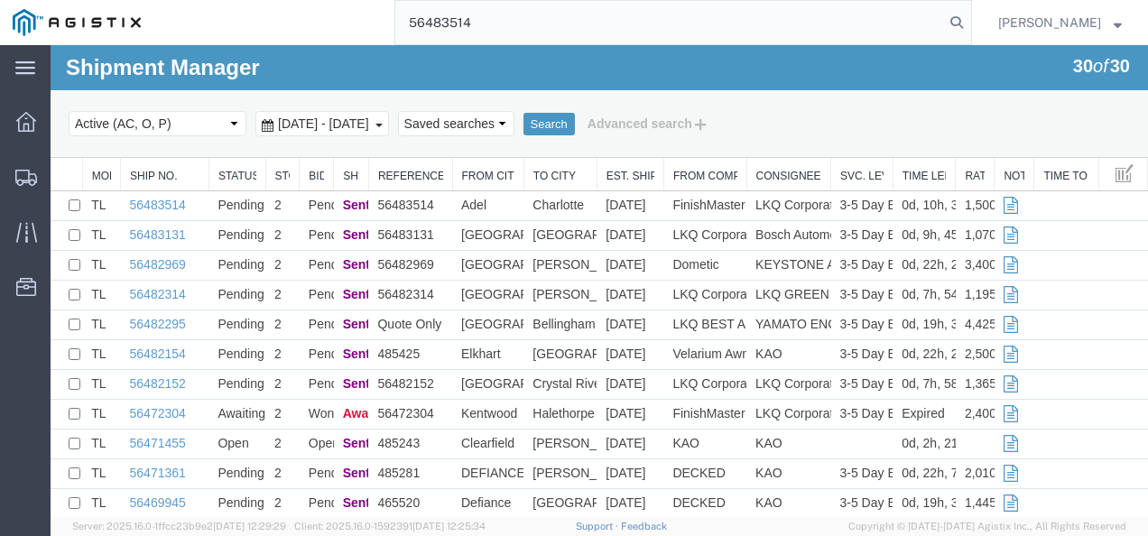
type input "56483514"
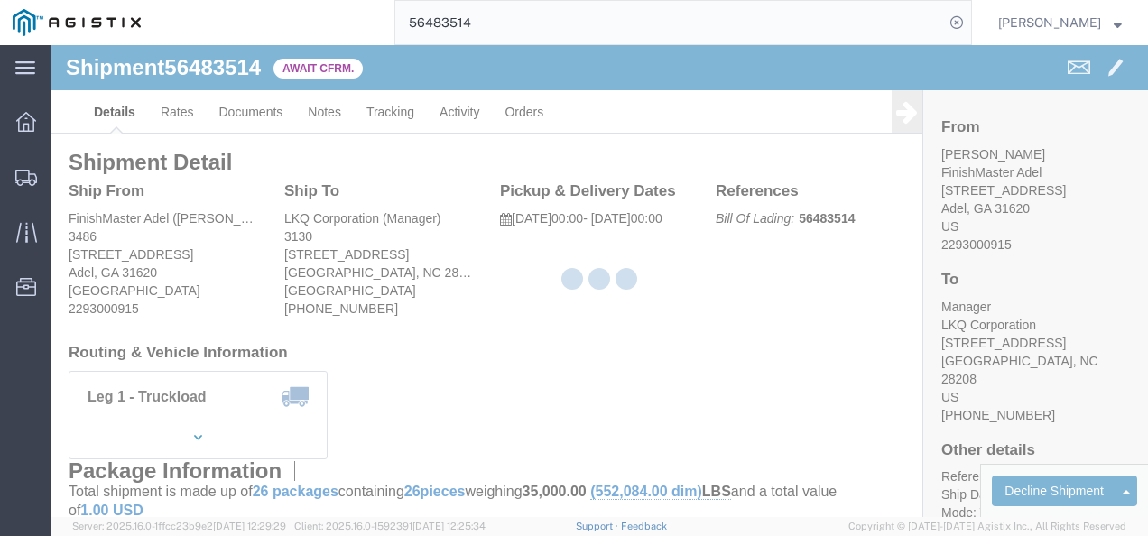
drag, startPoint x: 459, startPoint y: 285, endPoint x: 401, endPoint y: 258, distance: 63.8
click div "Ship From FinishMaster Adel ([PERSON_NAME]) [STREET_ADDRESS] 2293000915 Ship To…"
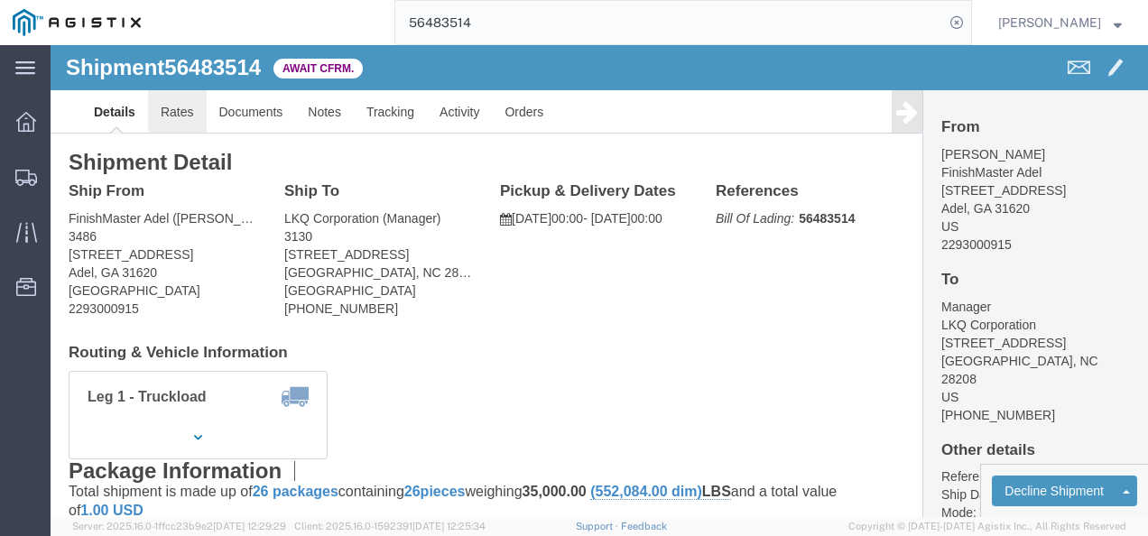
click link "Rates"
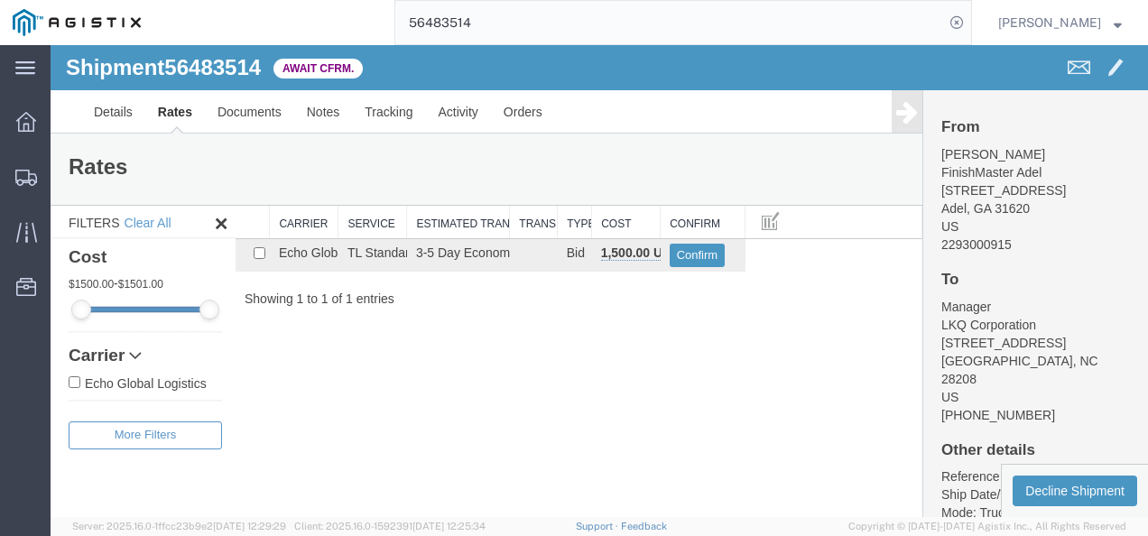
click at [398, 401] on div "Shipment 56483514 1 of 1 Await Cfrm. Details Rates Documents Notes Tracking Act…" at bounding box center [600, 281] width 1098 height 472
click at [393, 320] on div "Shipment 56483514 1 of 1 Await Cfrm. Details Rates Documents Notes Tracking Act…" at bounding box center [600, 281] width 1098 height 472
click at [112, 109] on link "Details" at bounding box center [113, 111] width 64 height 43
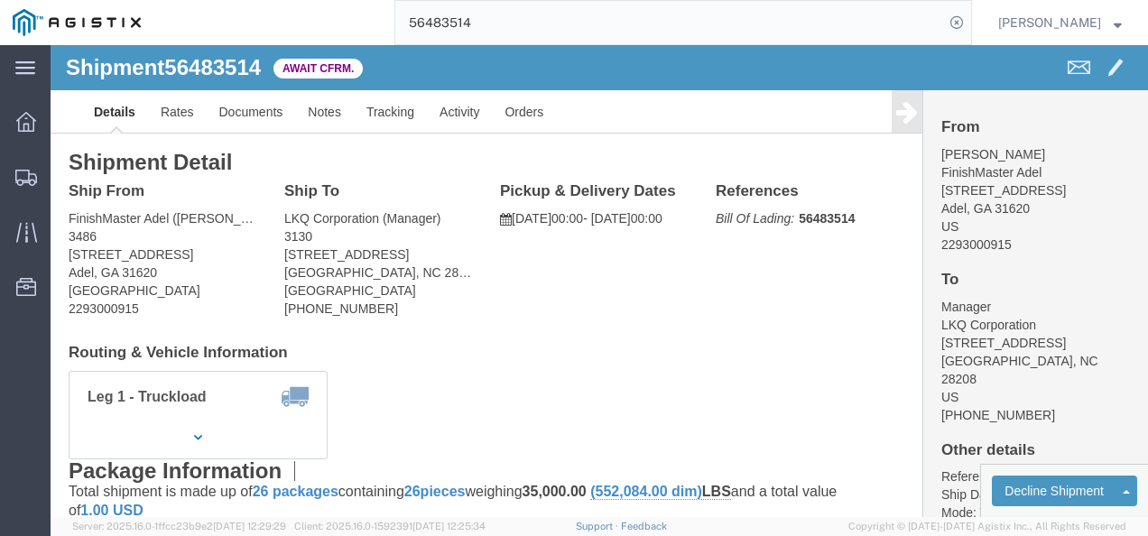
click div "Shipment Detail Ship From [PERSON_NAME] ([PERSON_NAME]) [STREET_ADDRESS][PERSON…"
click div "Ship From [PERSON_NAME] ([PERSON_NAME]) [STREET_ADDRESS][PERSON_NAME] 229300091…"
